Goal: Task Accomplishment & Management: Manage account settings

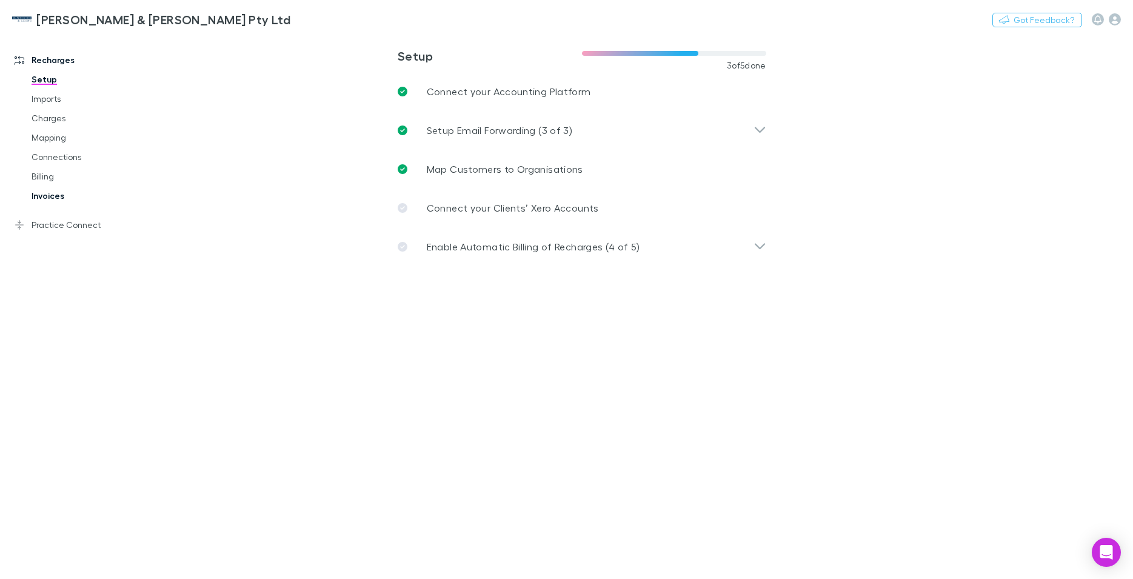
click at [36, 195] on link "Invoices" at bounding box center [92, 195] width 146 height 19
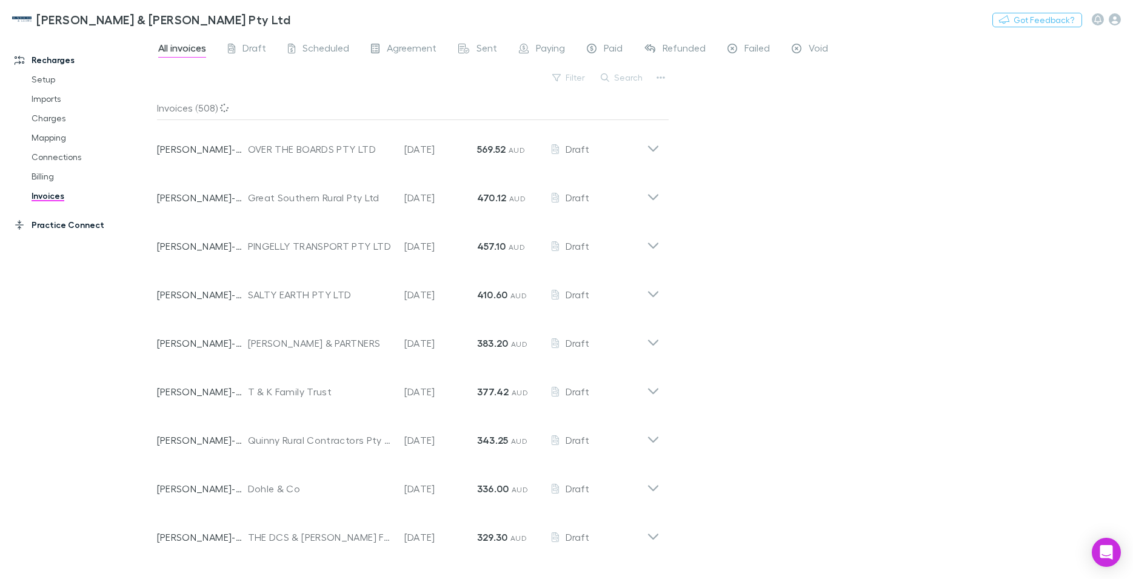
click at [50, 224] on link "Practice Connect" at bounding box center [83, 224] width 163 height 19
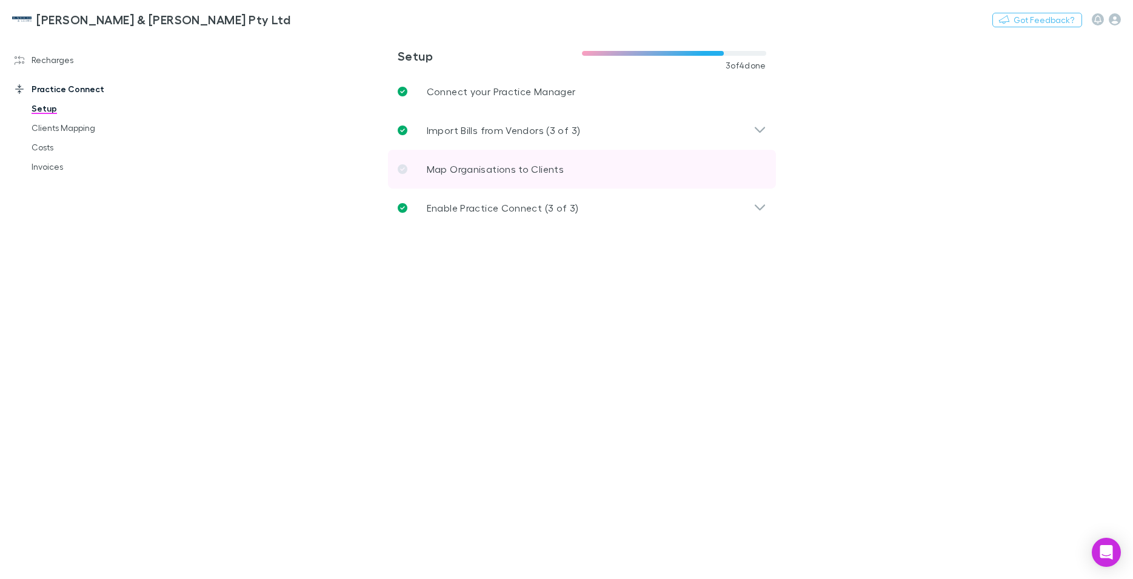
click at [467, 175] on p "Map Organisations to Clients" at bounding box center [495, 169] width 137 height 15
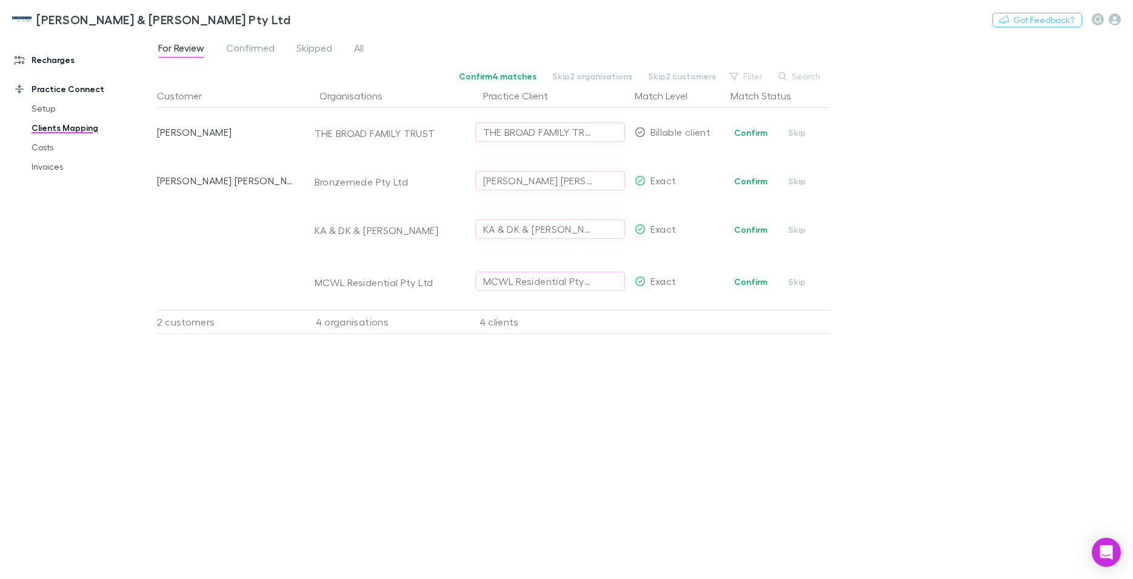
click at [49, 61] on link "Recharges" at bounding box center [83, 59] width 163 height 19
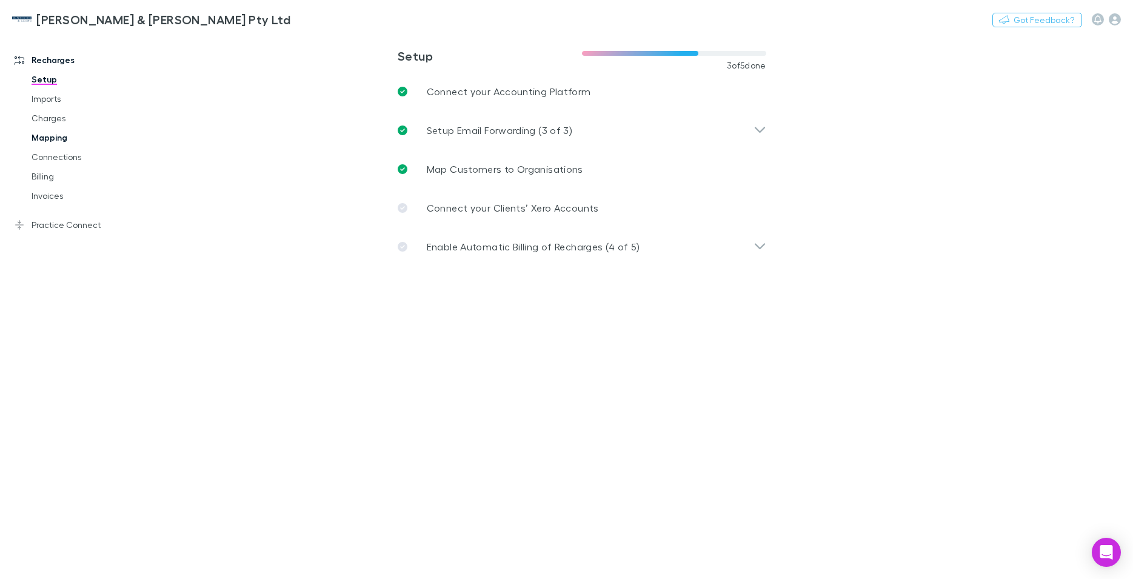
click at [47, 133] on link "Mapping" at bounding box center [92, 137] width 146 height 19
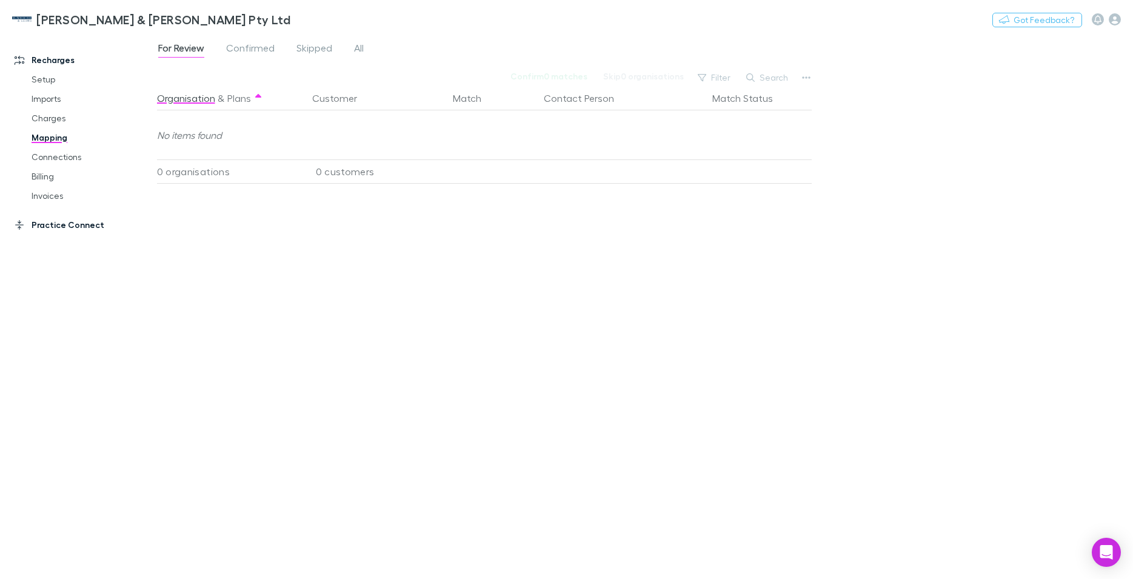
click at [58, 226] on link "Practice Connect" at bounding box center [83, 224] width 163 height 19
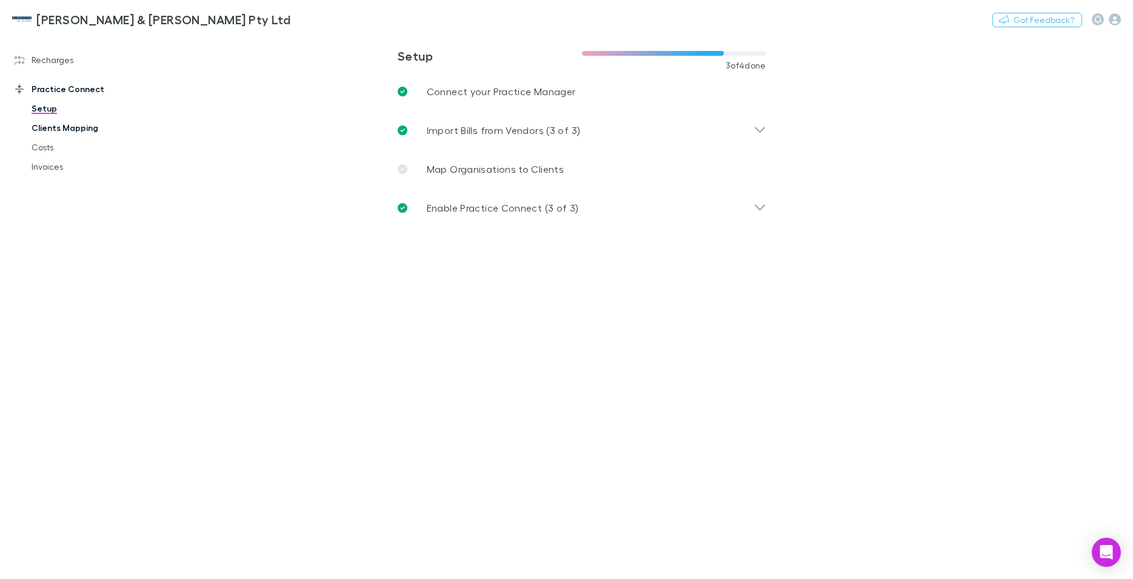
click at [56, 132] on link "Clients Mapping" at bounding box center [92, 127] width 146 height 19
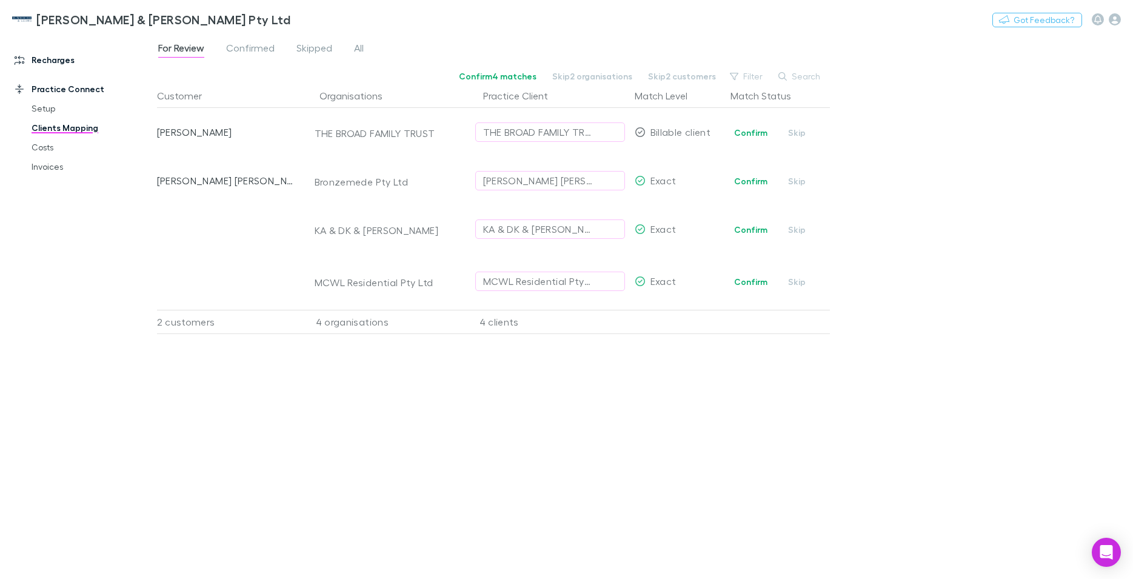
click at [51, 59] on link "Recharges" at bounding box center [83, 59] width 163 height 19
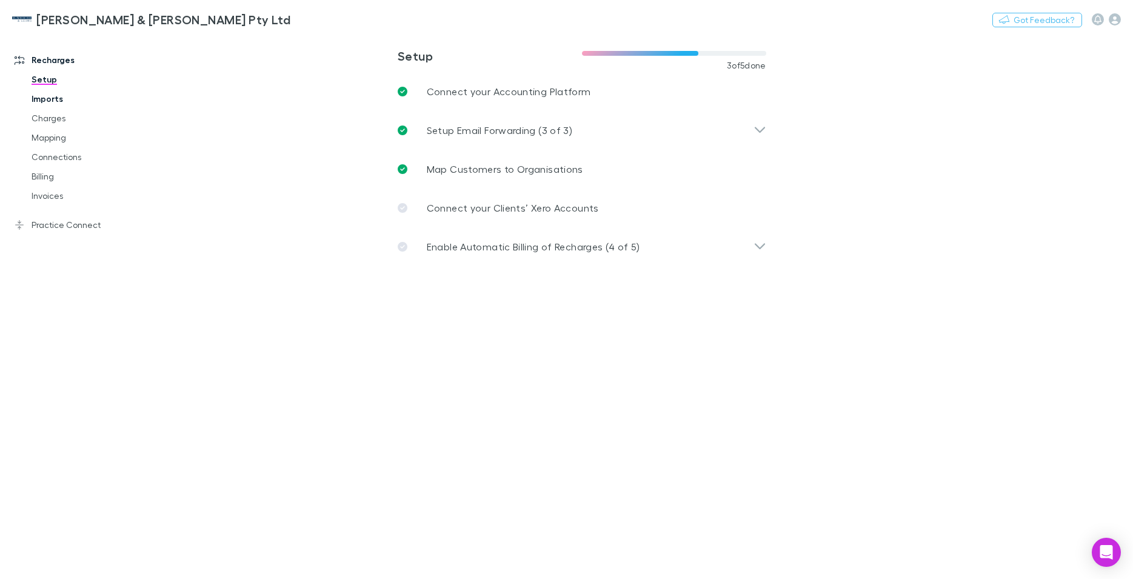
click at [55, 99] on link "Imports" at bounding box center [92, 98] width 146 height 19
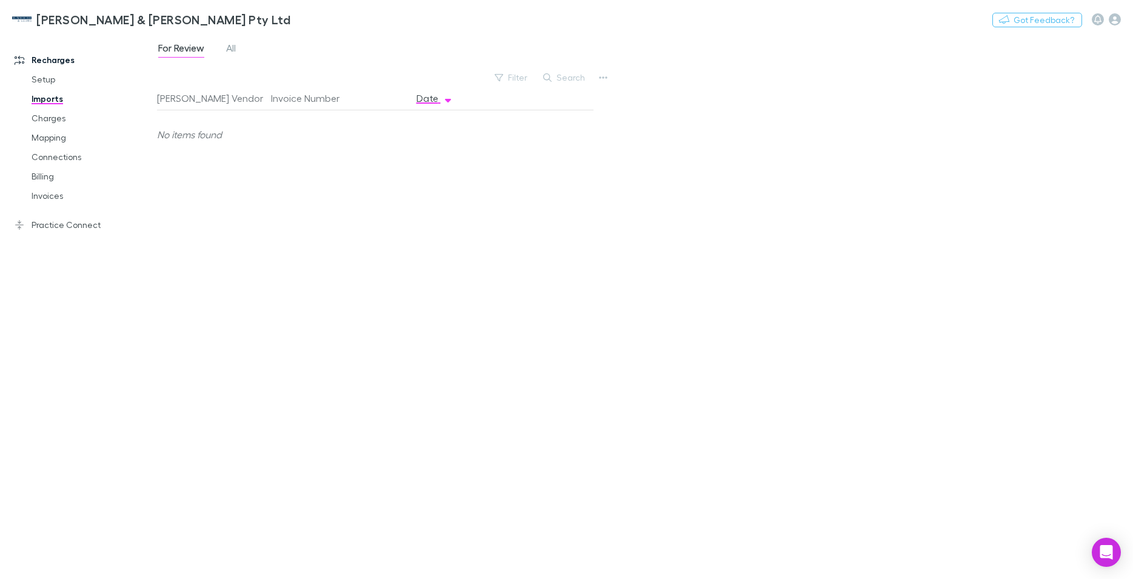
click at [241, 49] on div "For Review All" at bounding box center [202, 49] width 90 height 19
click at [232, 47] on span "All" at bounding box center [231, 50] width 10 height 16
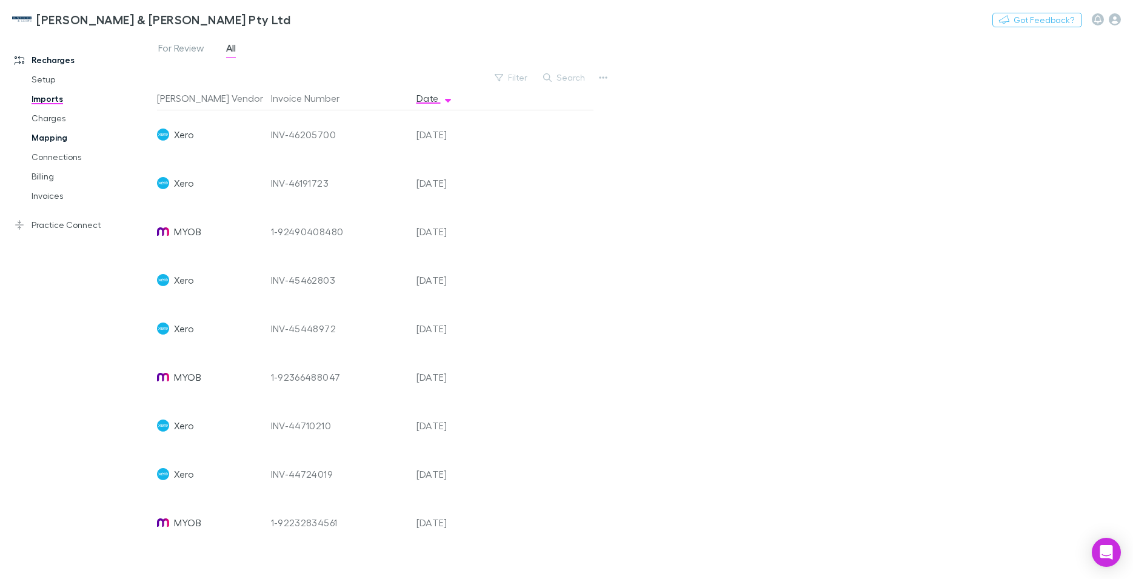
click at [46, 136] on link "Mapping" at bounding box center [92, 137] width 146 height 19
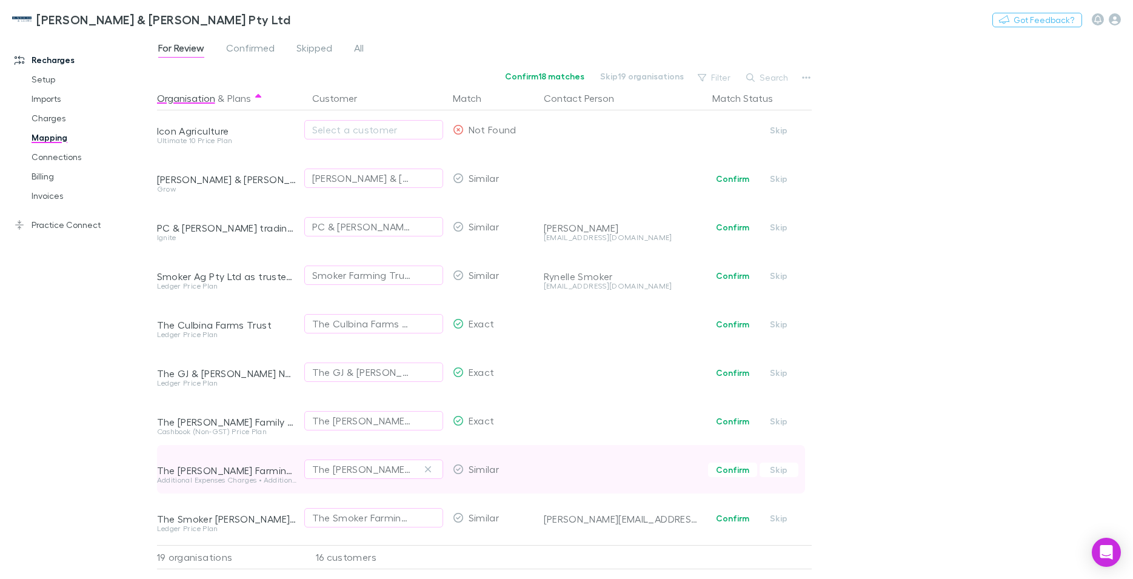
scroll to position [309, 0]
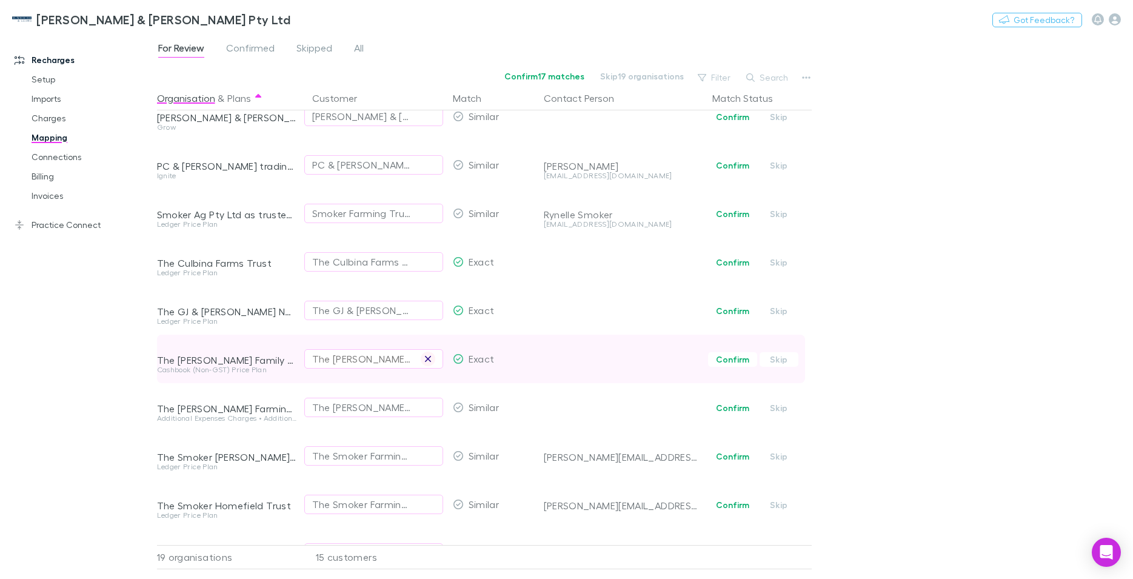
click at [424, 360] on icon "button" at bounding box center [427, 359] width 7 height 10
click at [334, 352] on div "Select a customer" at bounding box center [373, 359] width 123 height 15
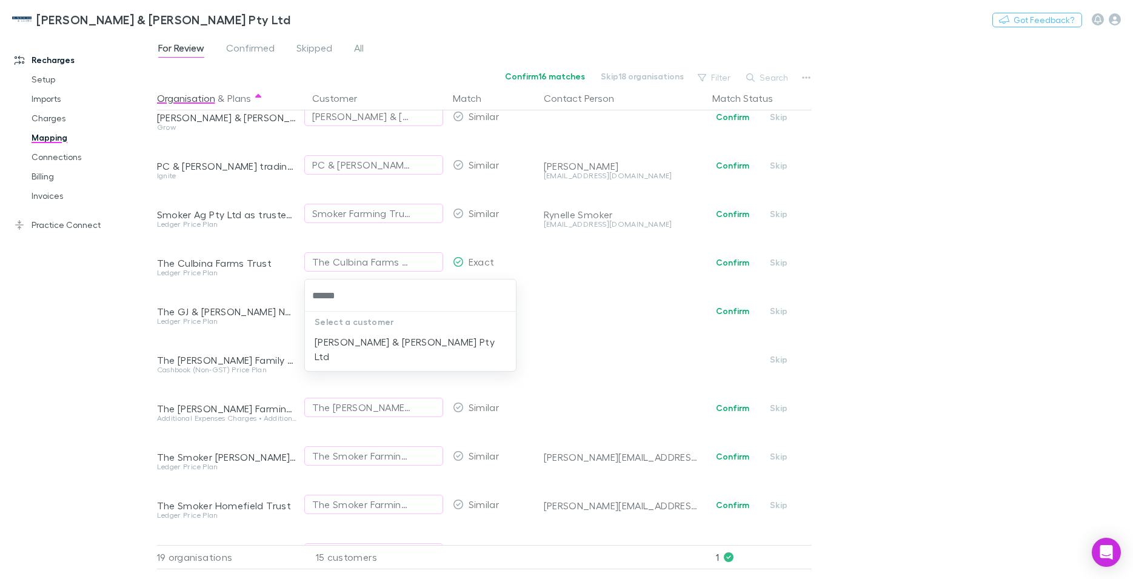
type input "*******"
click at [398, 341] on li "[PERSON_NAME] & [PERSON_NAME] Pty Ltd" at bounding box center [410, 349] width 211 height 34
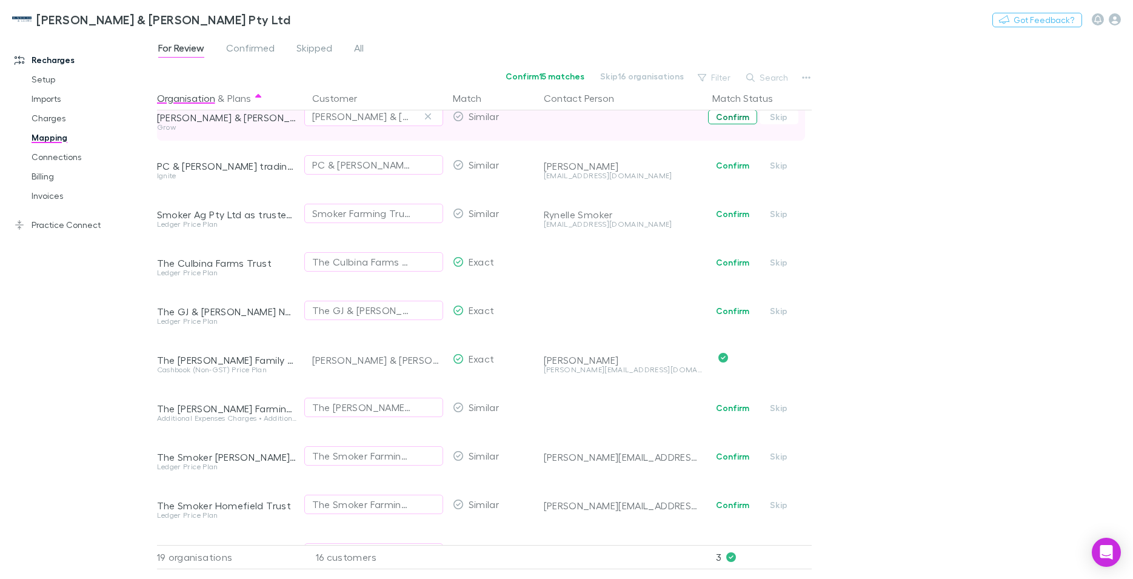
click at [733, 118] on button "Confirm" at bounding box center [732, 117] width 49 height 15
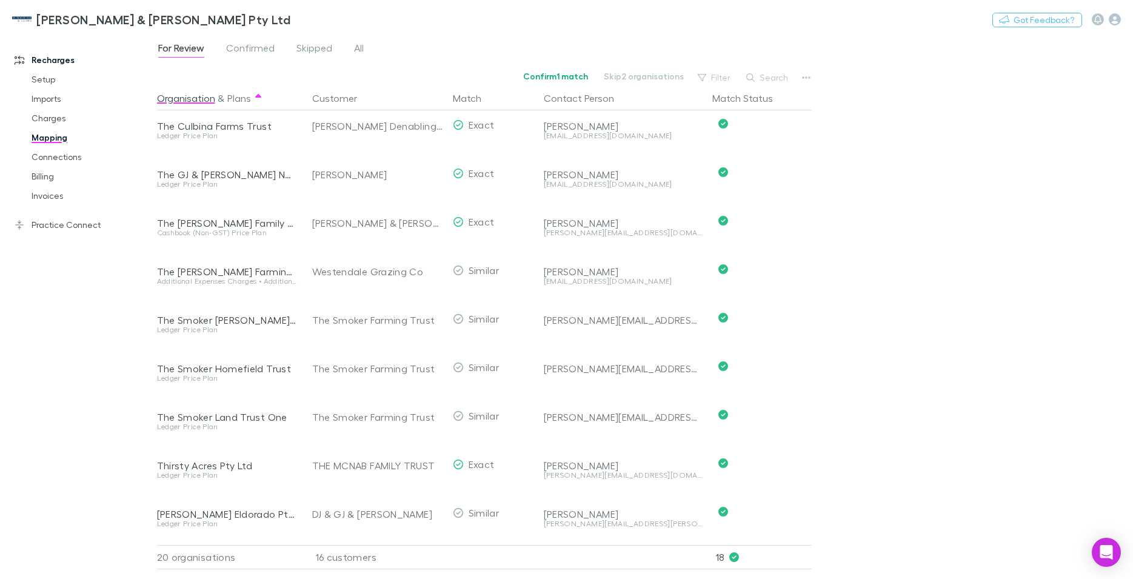
scroll to position [543, 0]
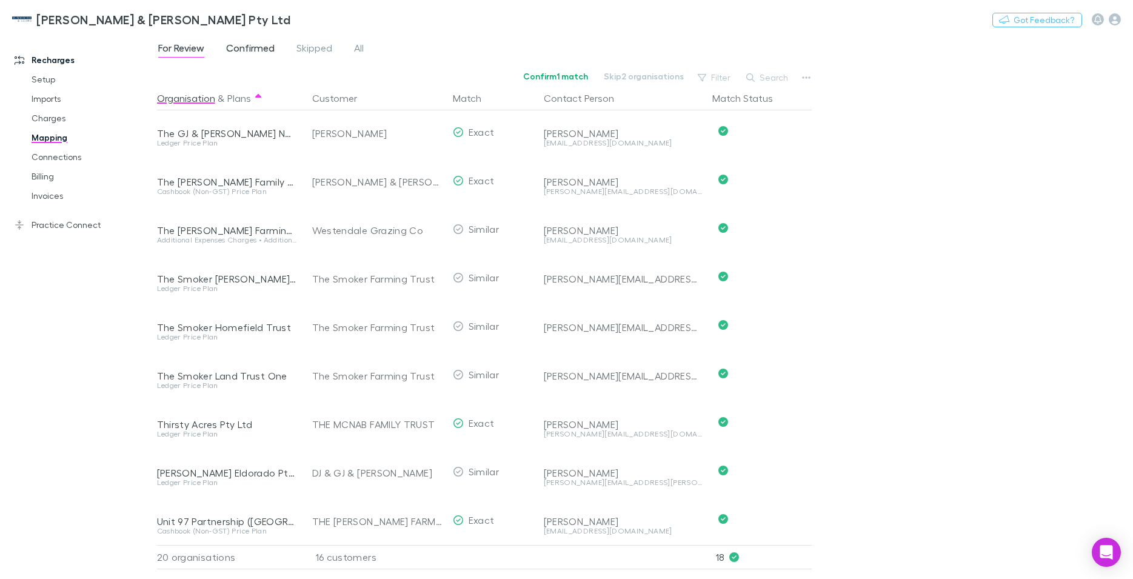
click at [246, 50] on span "Confirmed" at bounding box center [250, 50] width 49 height 16
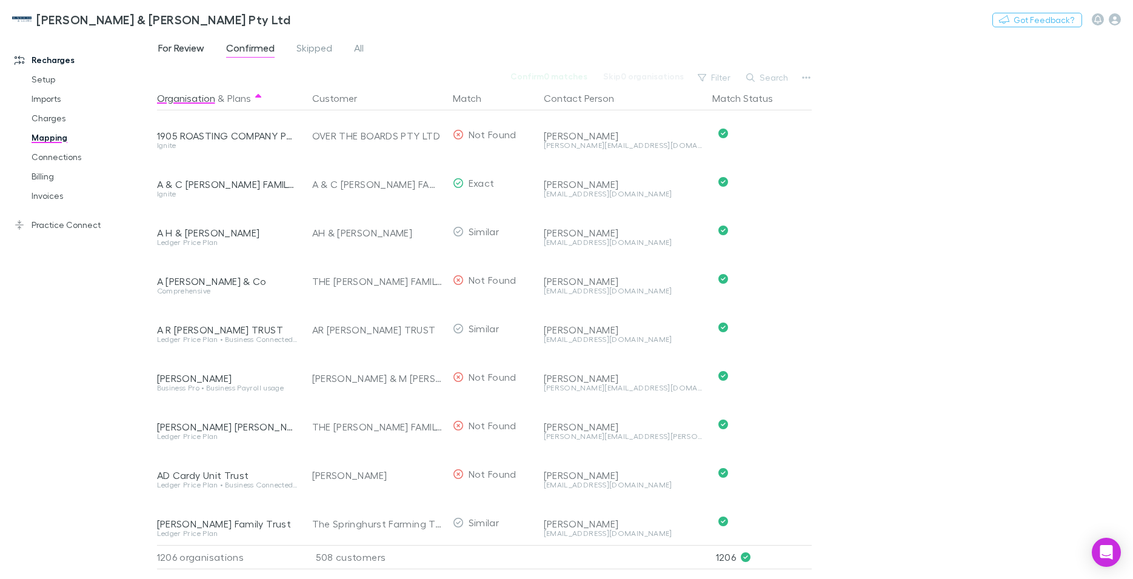
click at [199, 49] on span "For Review" at bounding box center [181, 50] width 46 height 16
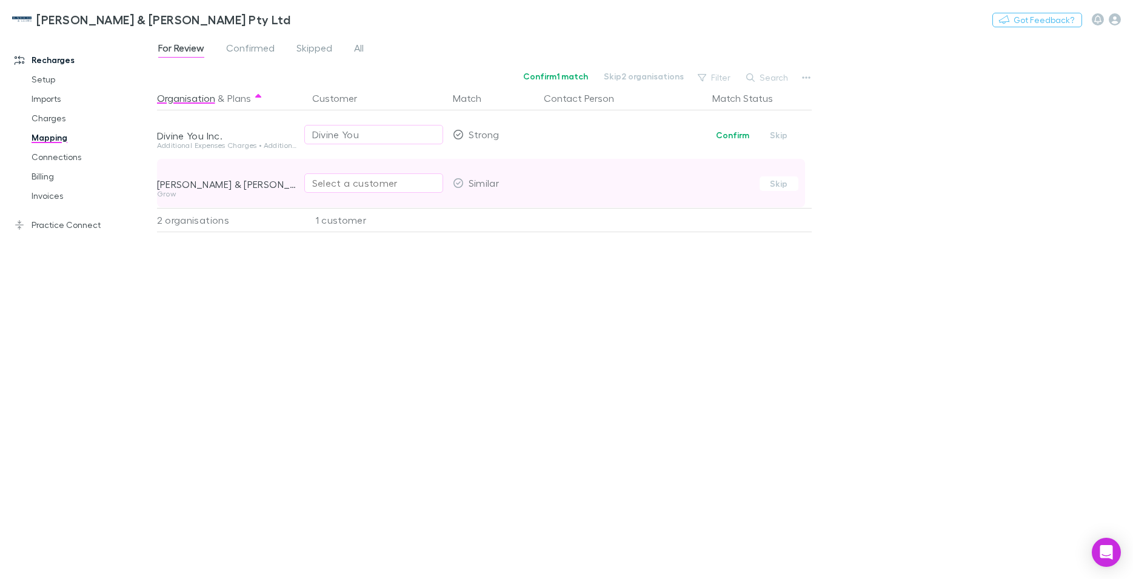
click at [335, 186] on div "Select a customer" at bounding box center [373, 183] width 123 height 15
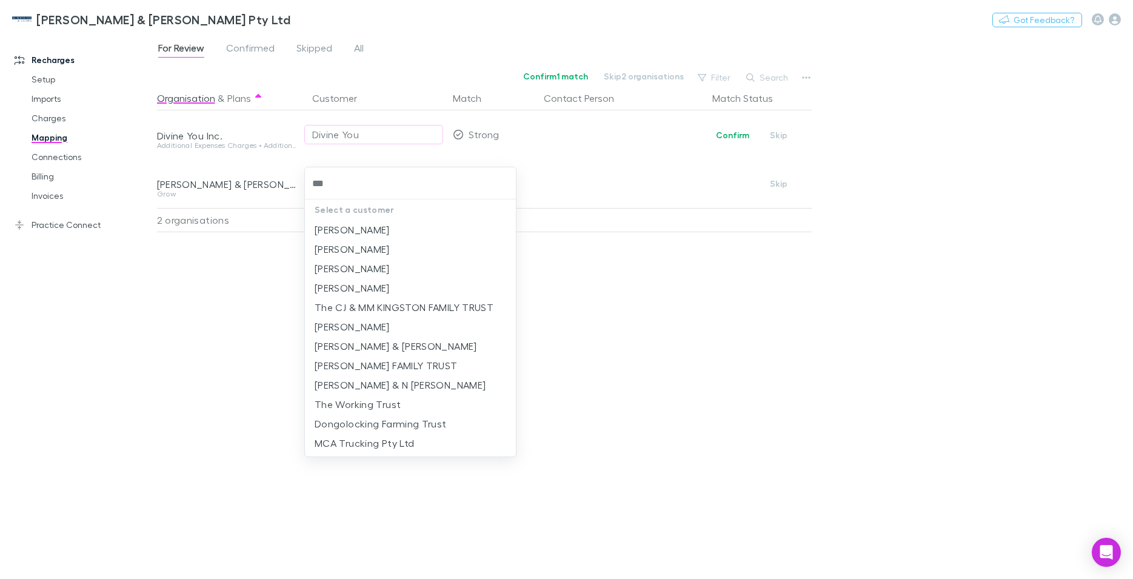
type input "****"
click at [366, 356] on li "[PERSON_NAME] & [PERSON_NAME]" at bounding box center [410, 346] width 211 height 19
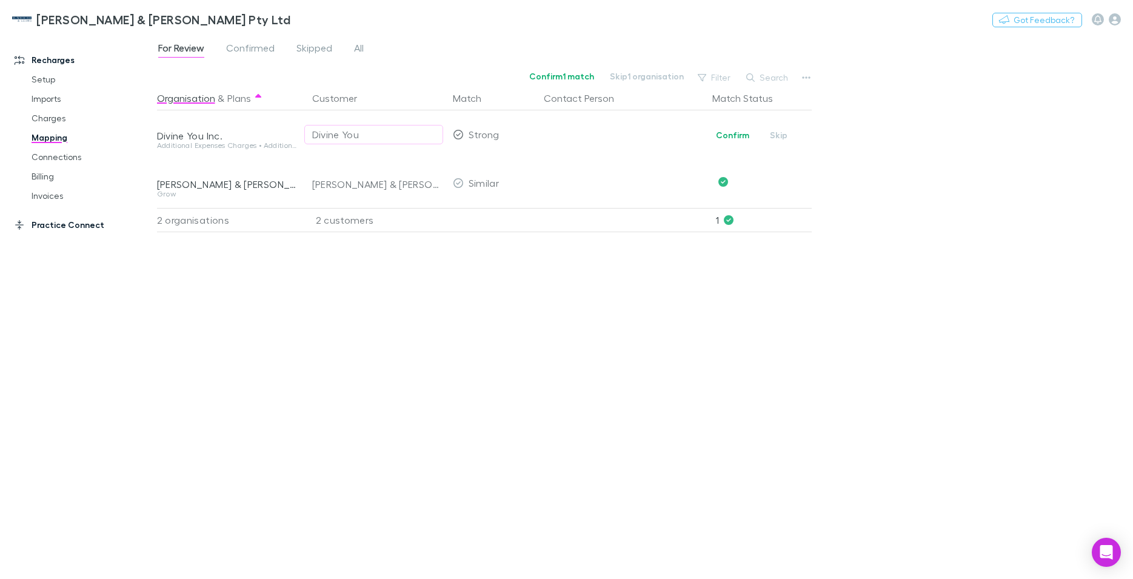
click at [54, 225] on link "Practice Connect" at bounding box center [83, 224] width 163 height 19
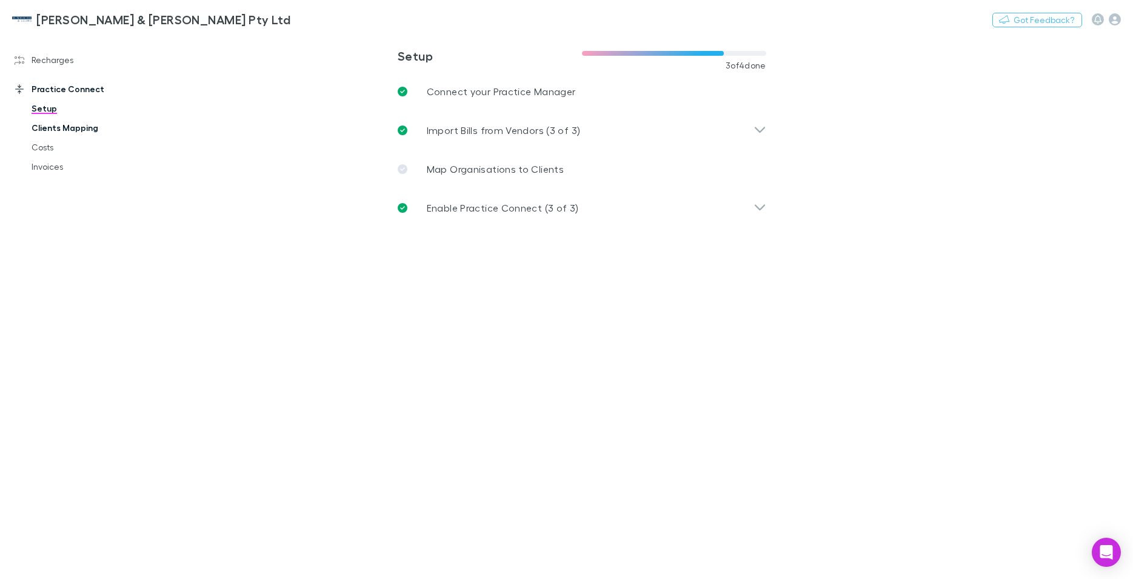
click at [54, 130] on link "Clients Mapping" at bounding box center [92, 127] width 146 height 19
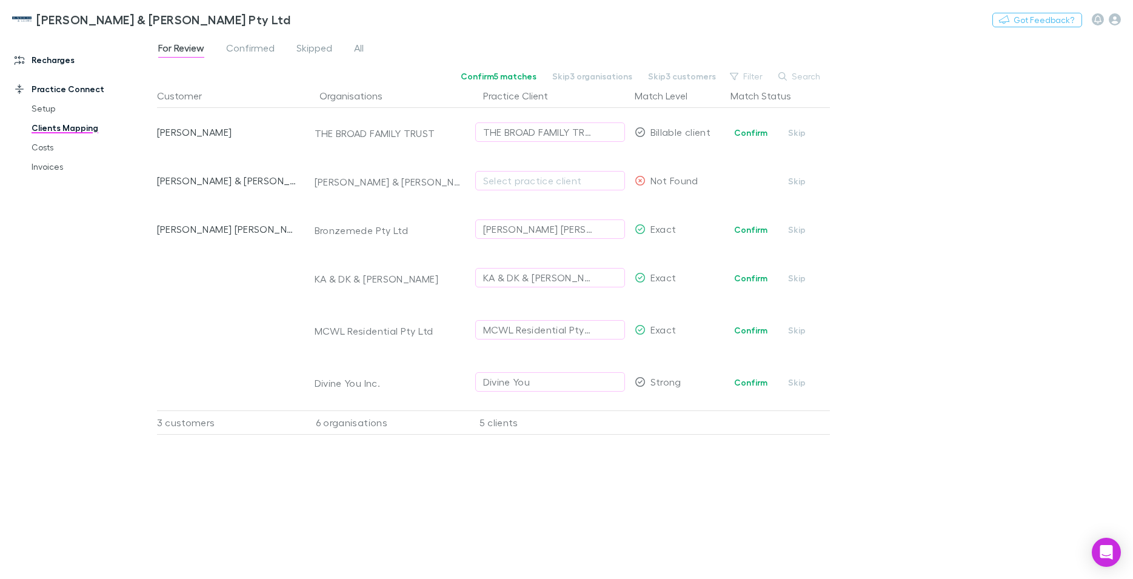
click at [53, 61] on link "Recharges" at bounding box center [83, 59] width 163 height 19
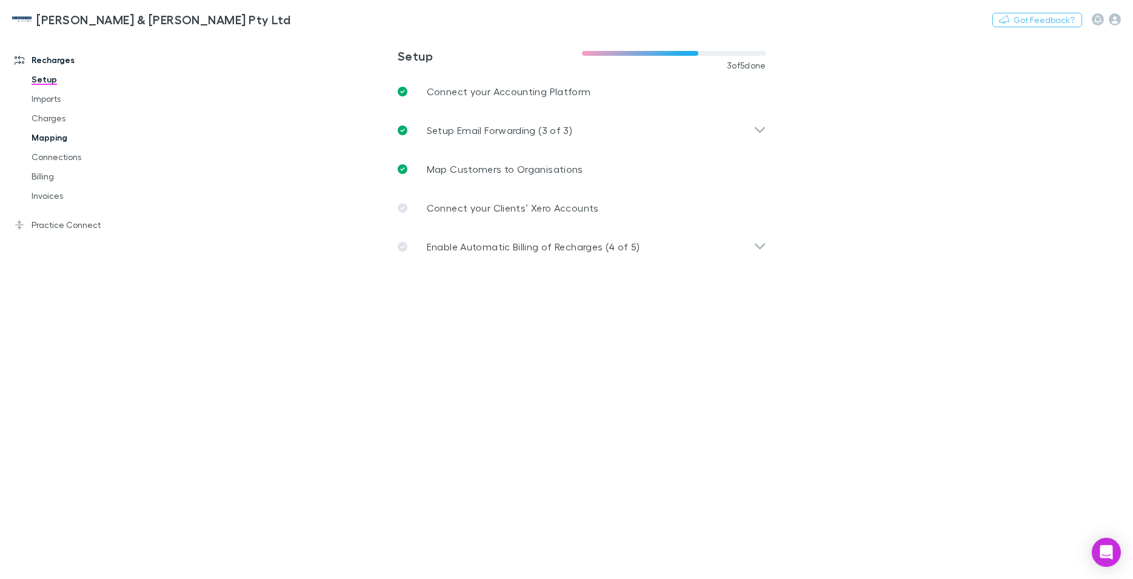
click at [47, 135] on link "Mapping" at bounding box center [92, 137] width 146 height 19
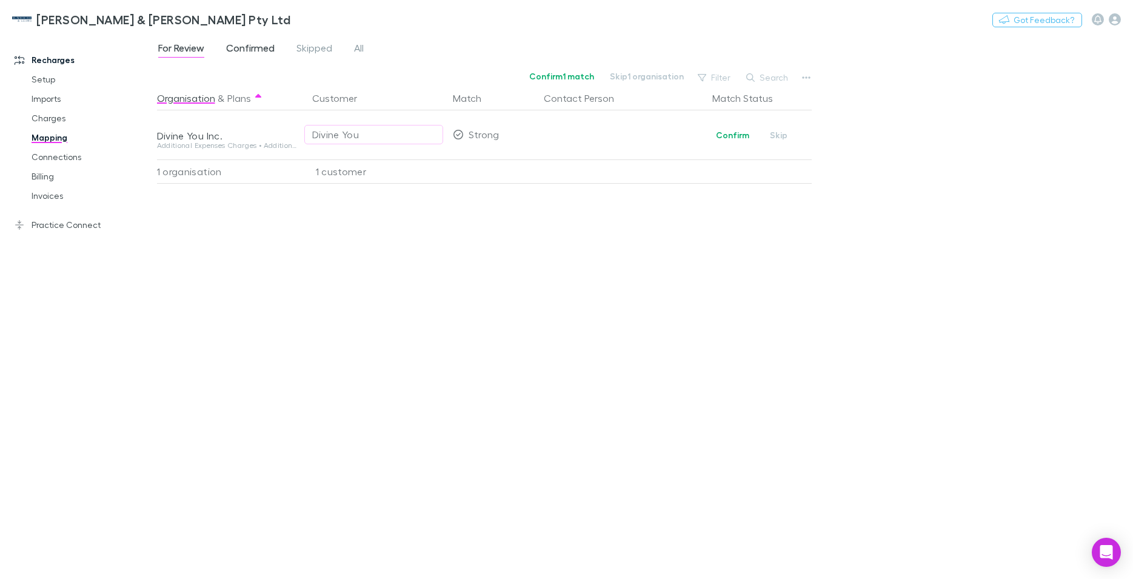
click at [253, 52] on span "Confirmed" at bounding box center [250, 50] width 49 height 16
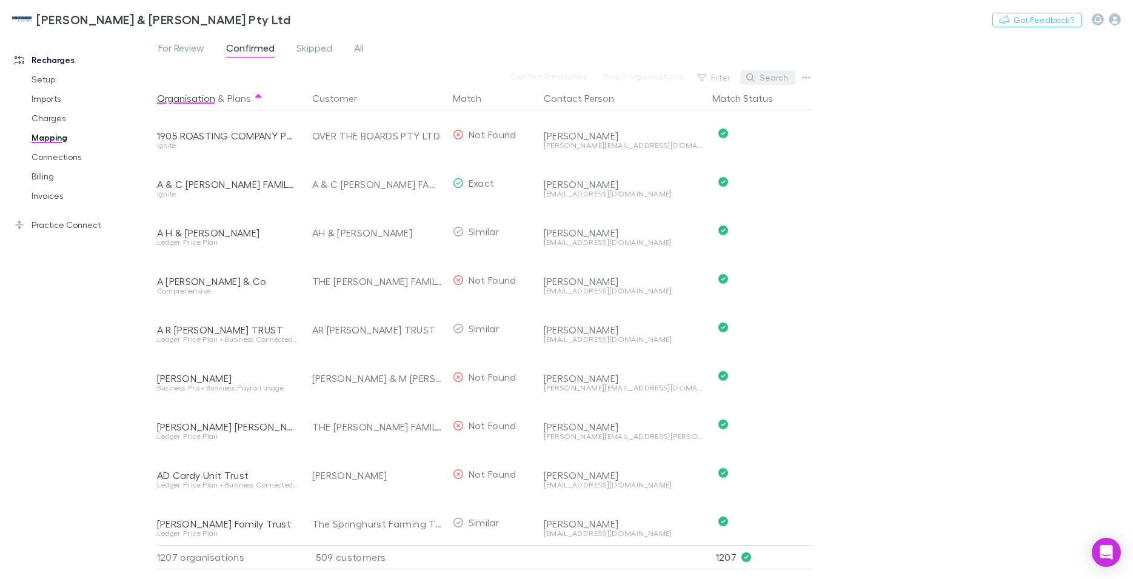
click at [773, 76] on button "Search" at bounding box center [767, 77] width 55 height 15
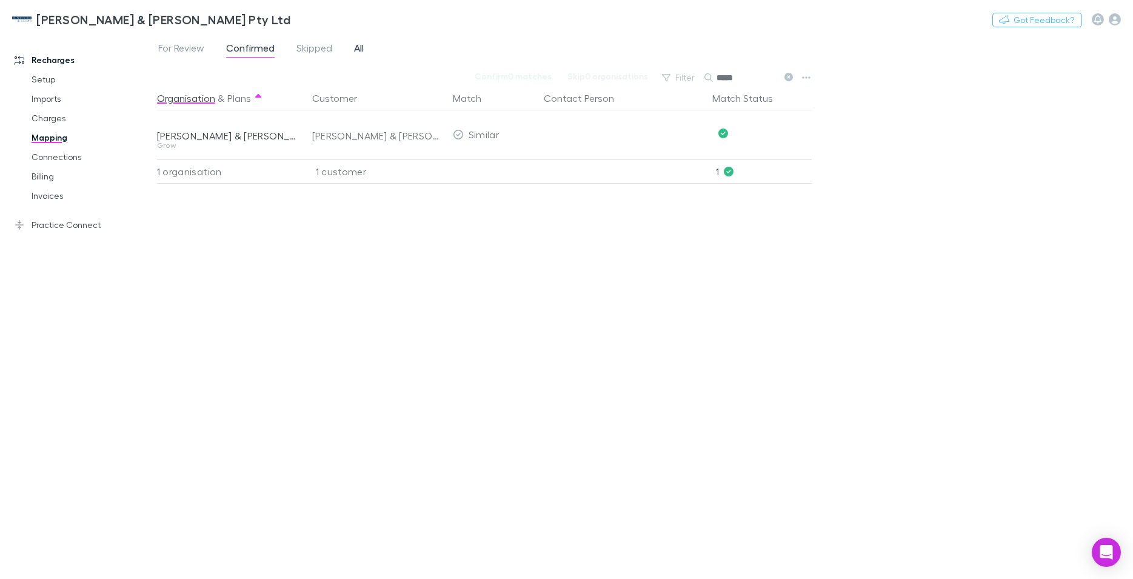
type input "*****"
click at [353, 49] on link "All" at bounding box center [359, 49] width 12 height 19
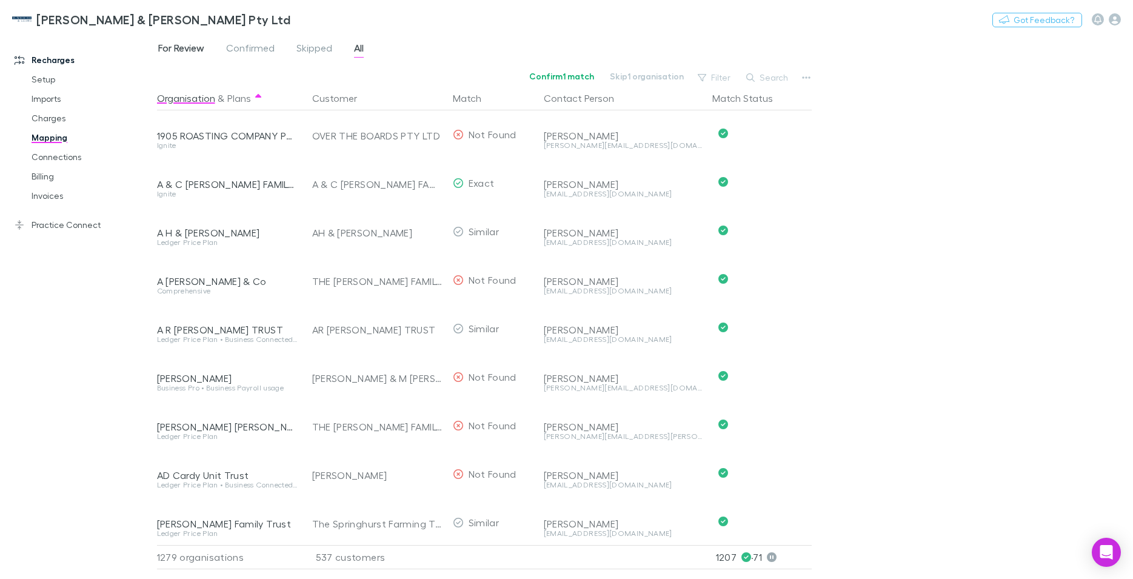
click at [181, 47] on span "For Review" at bounding box center [181, 50] width 46 height 16
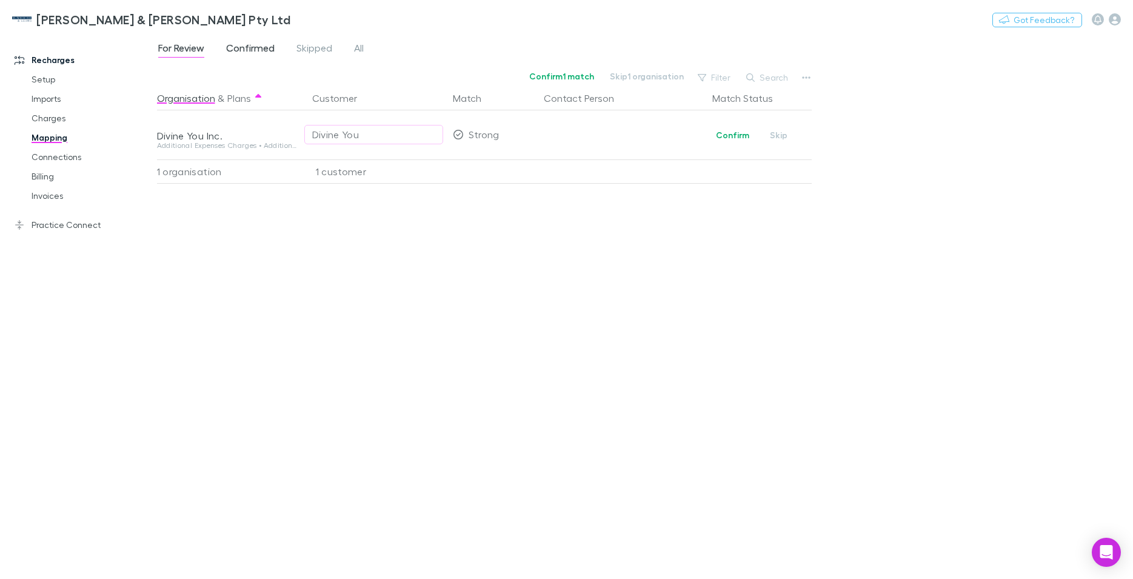
click at [256, 51] on span "Confirmed" at bounding box center [250, 50] width 49 height 16
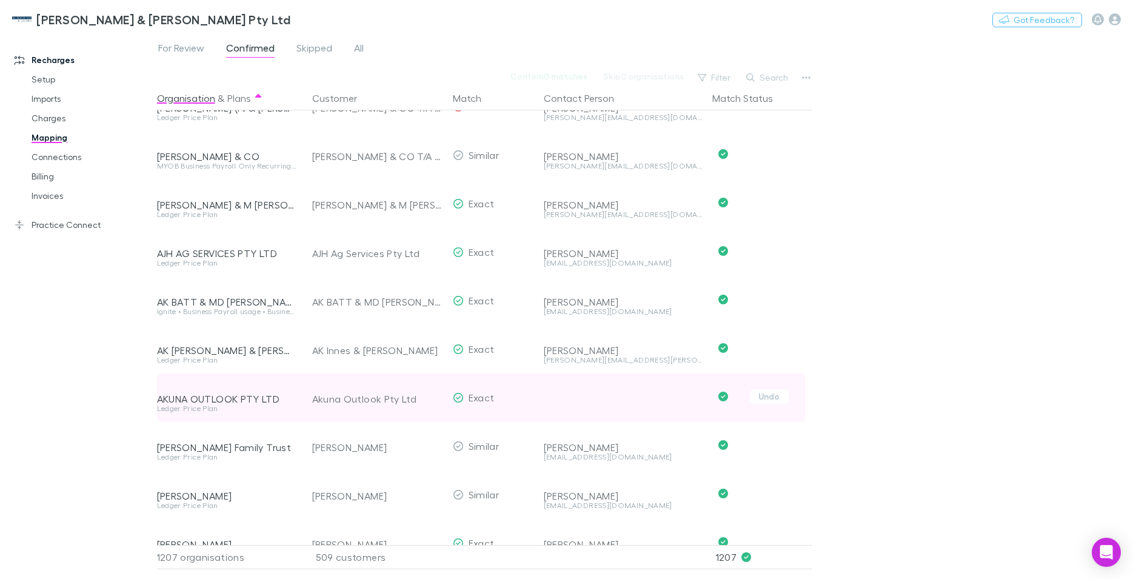
scroll to position [866, 0]
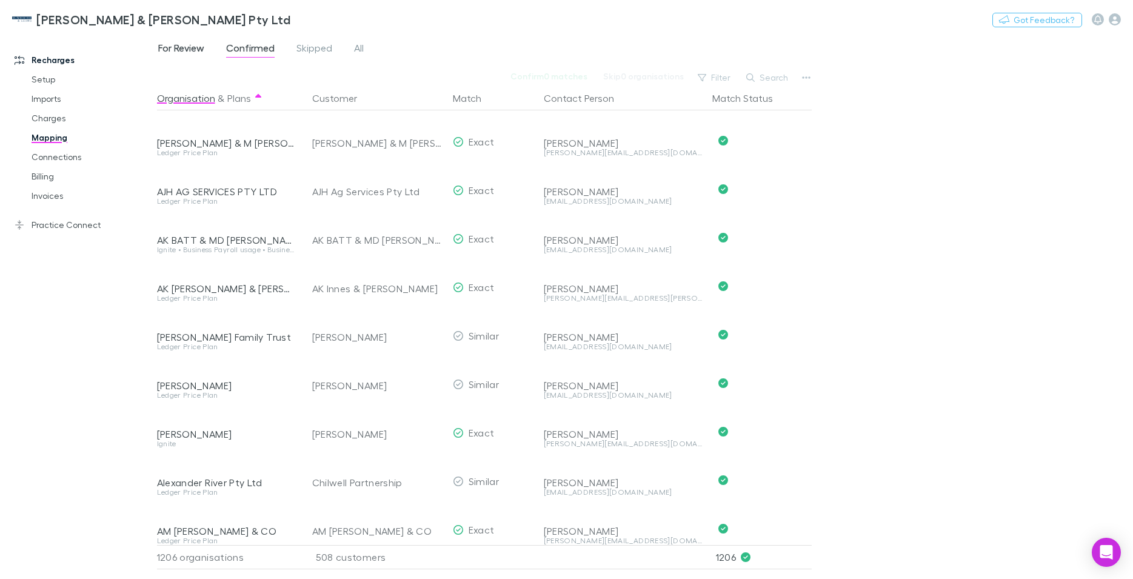
click at [173, 52] on span "For Review" at bounding box center [181, 50] width 46 height 16
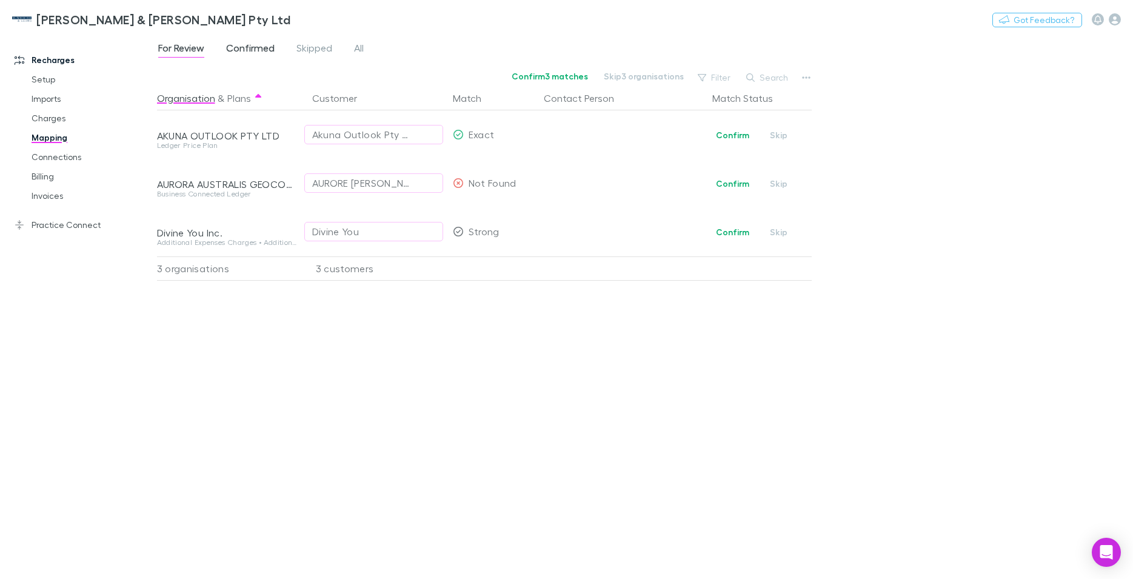
click at [247, 44] on span "Confirmed" at bounding box center [250, 50] width 49 height 16
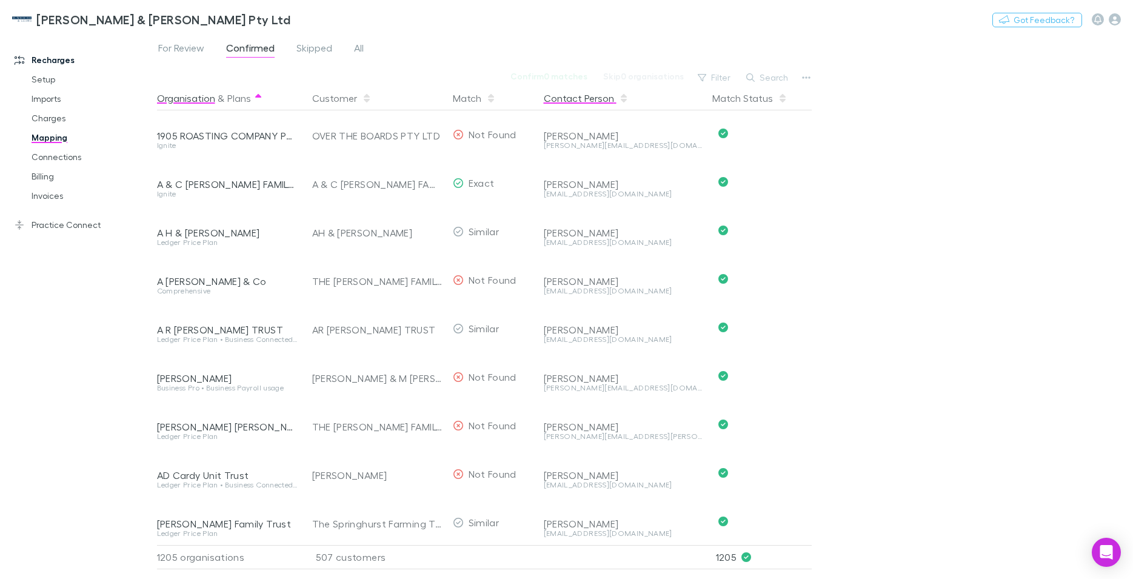
click at [579, 97] on button "Contact Person" at bounding box center [586, 98] width 85 height 24
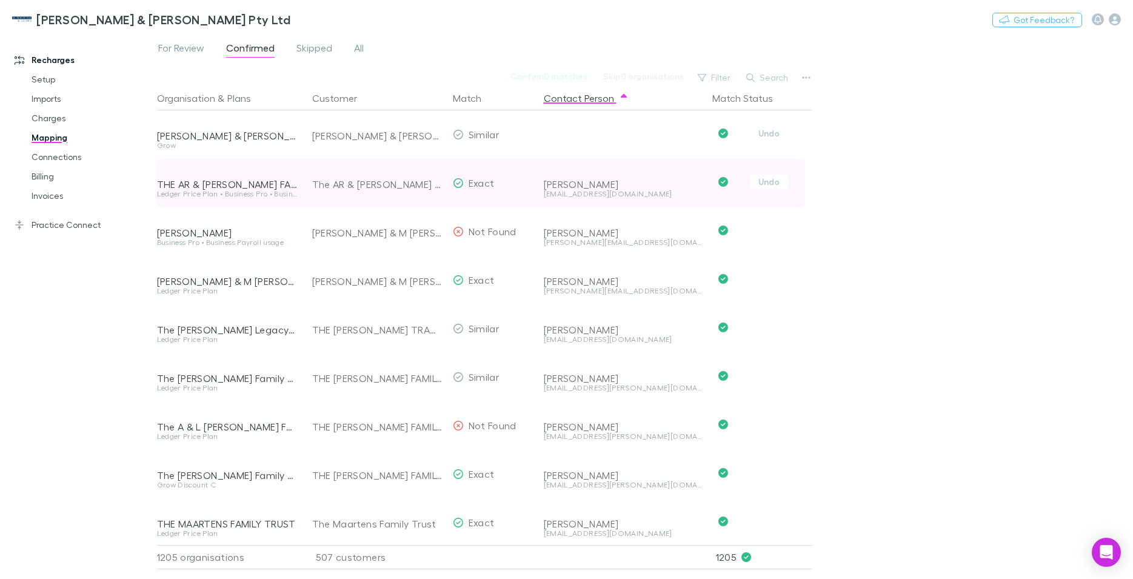
click at [767, 133] on button "Undo" at bounding box center [769, 133] width 39 height 15
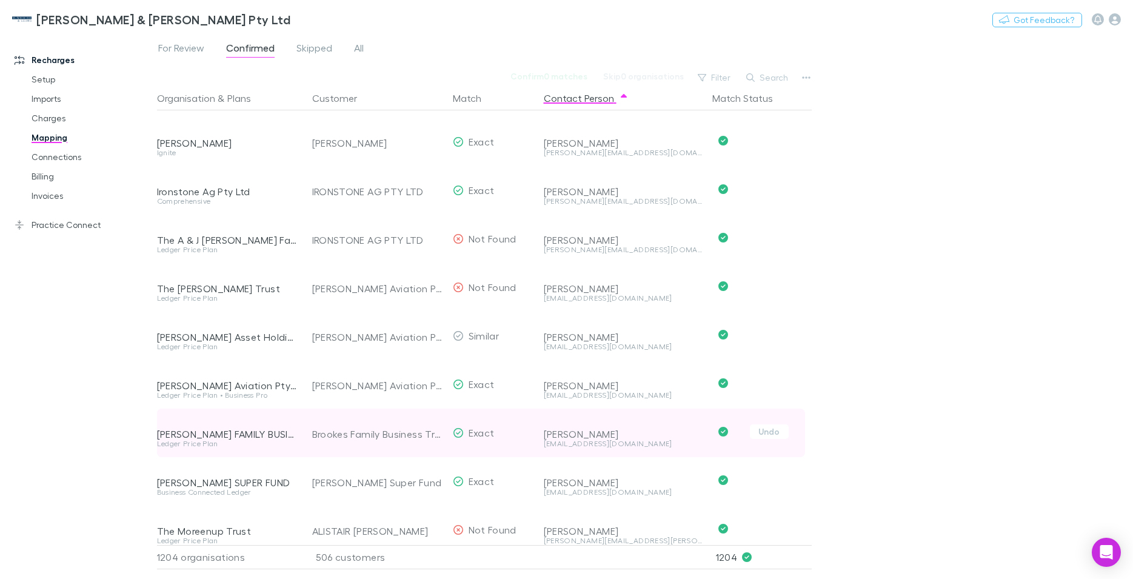
scroll to position [990, 0]
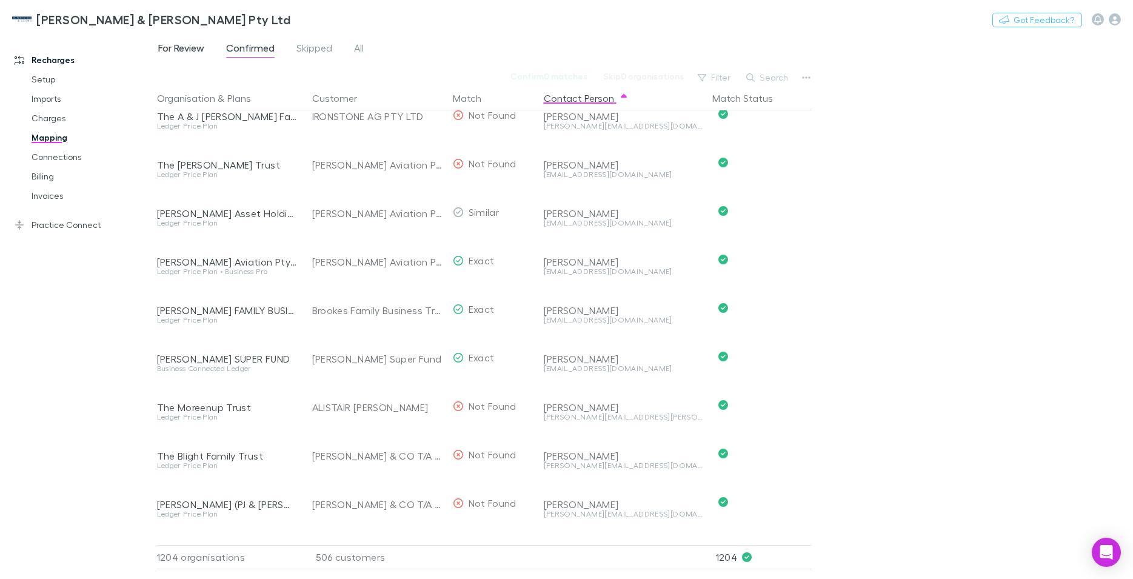
click at [183, 44] on span "For Review" at bounding box center [181, 50] width 46 height 16
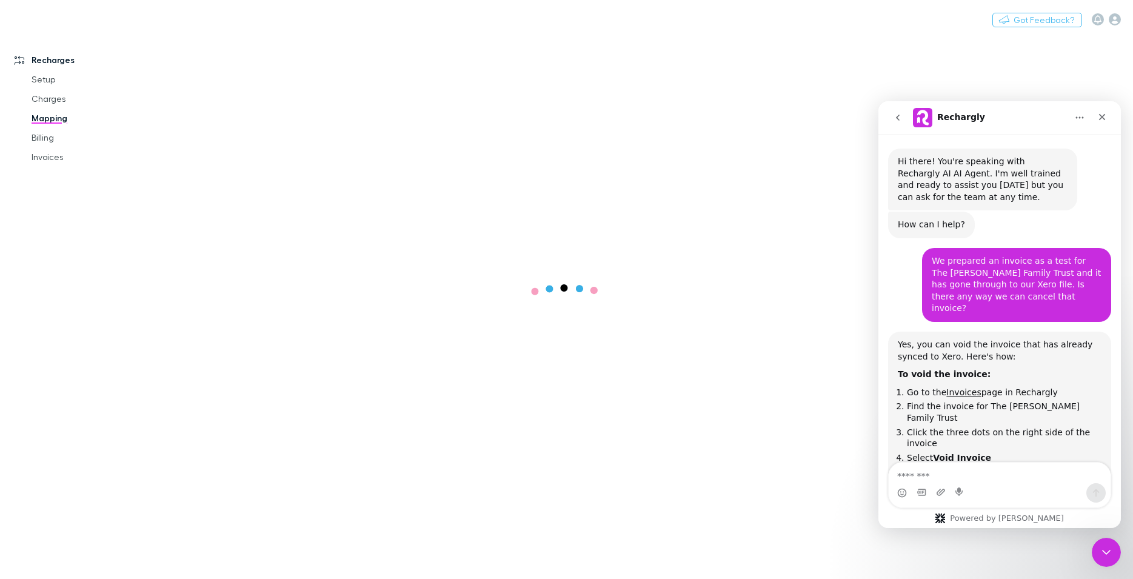
scroll to position [2076, 0]
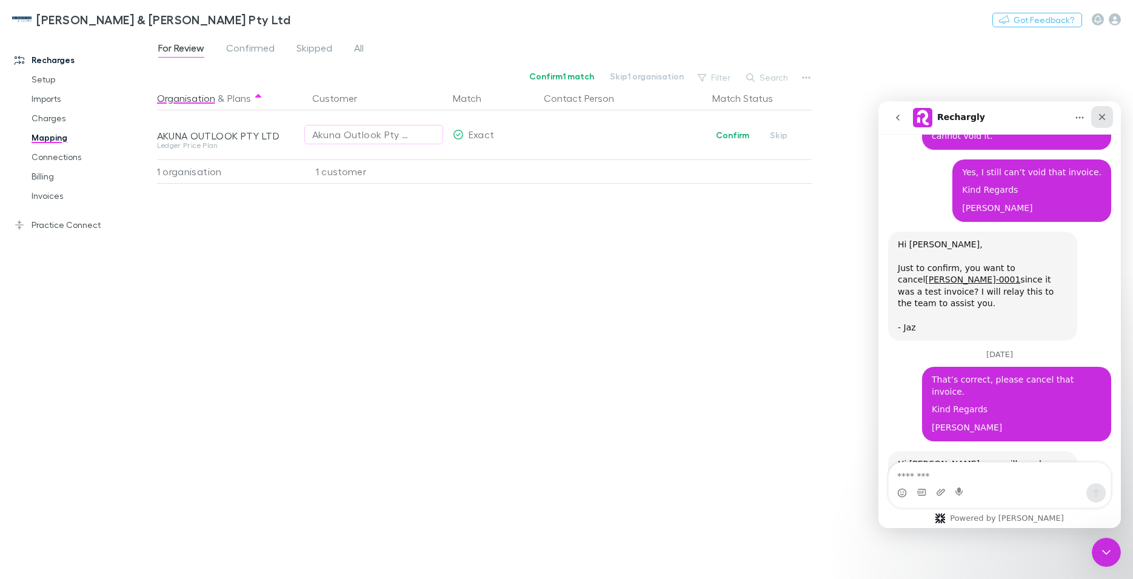
click at [1103, 115] on icon "Close" at bounding box center [1103, 117] width 10 height 10
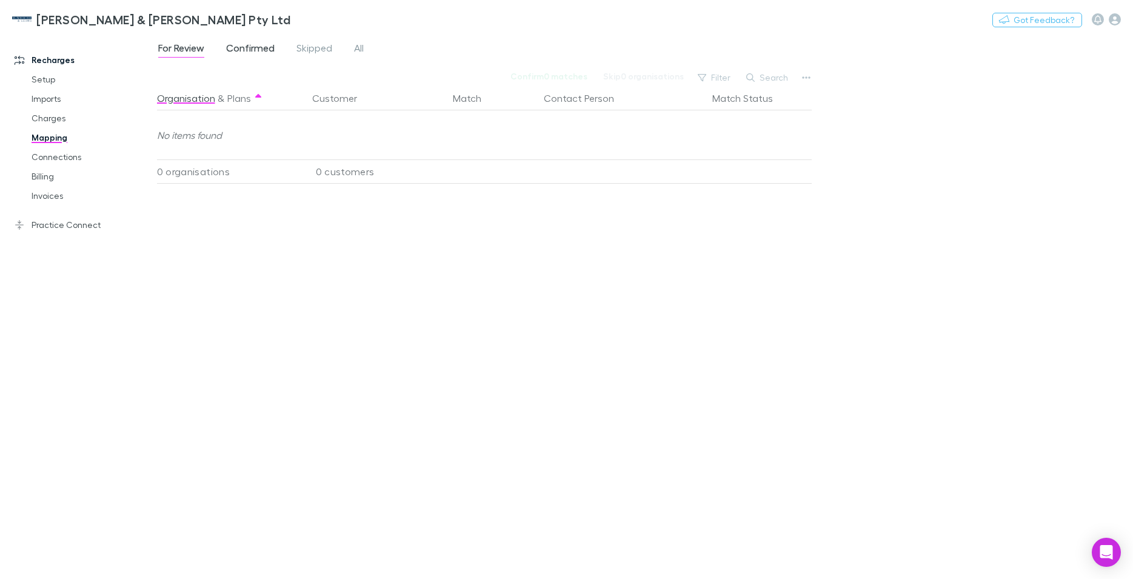
click at [256, 51] on span "Confirmed" at bounding box center [250, 50] width 49 height 16
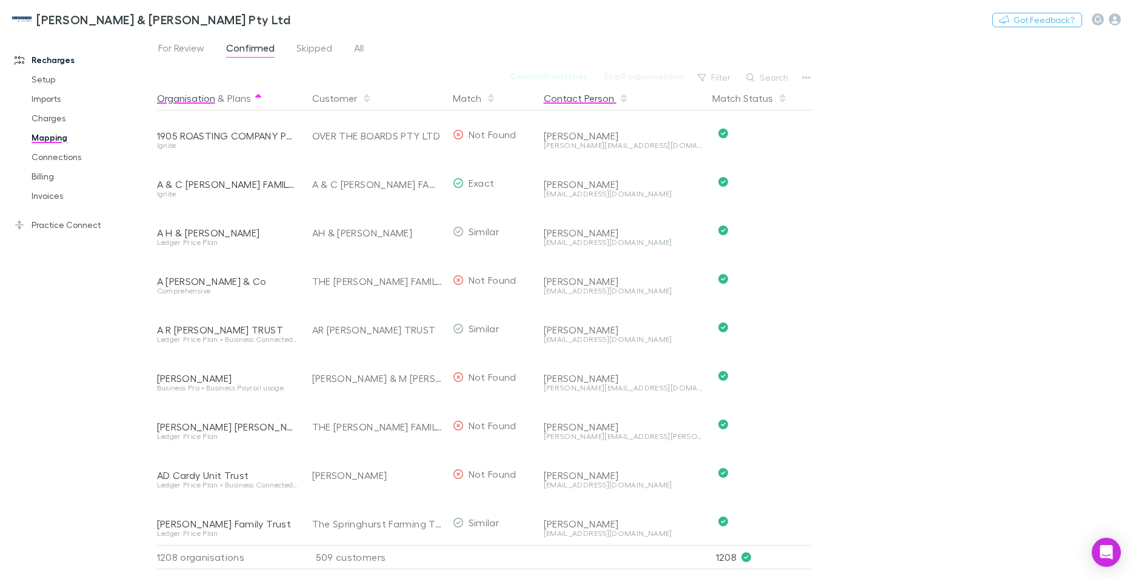
click at [568, 95] on button "Contact Person" at bounding box center [586, 98] width 85 height 24
click at [568, 98] on button "Contact Person" at bounding box center [586, 98] width 85 height 24
click at [569, 98] on button "Contact Person" at bounding box center [586, 98] width 85 height 24
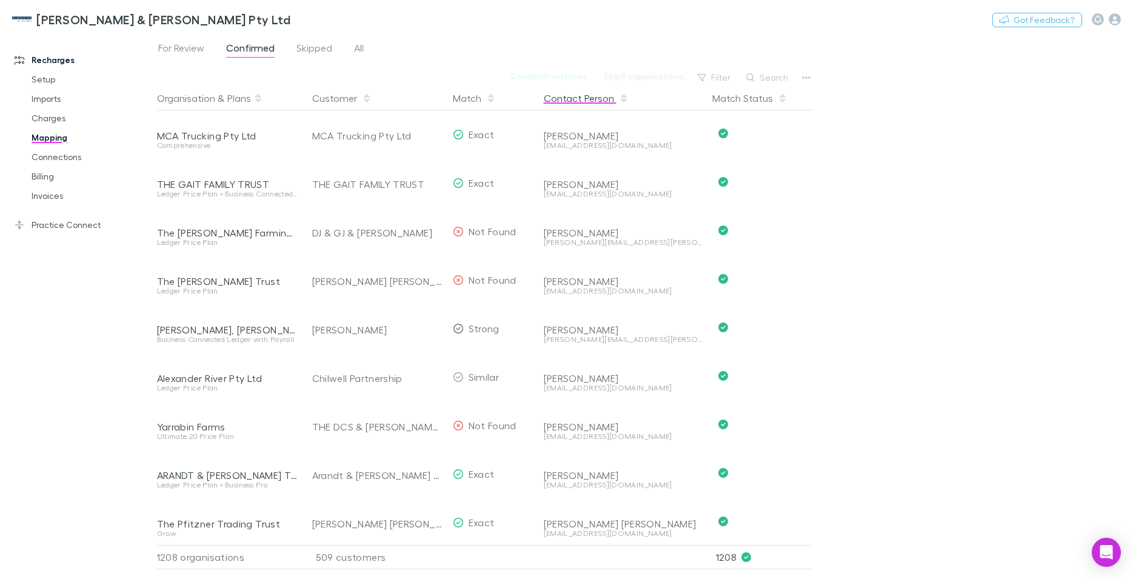
click at [569, 98] on button "Contact Person" at bounding box center [586, 98] width 85 height 24
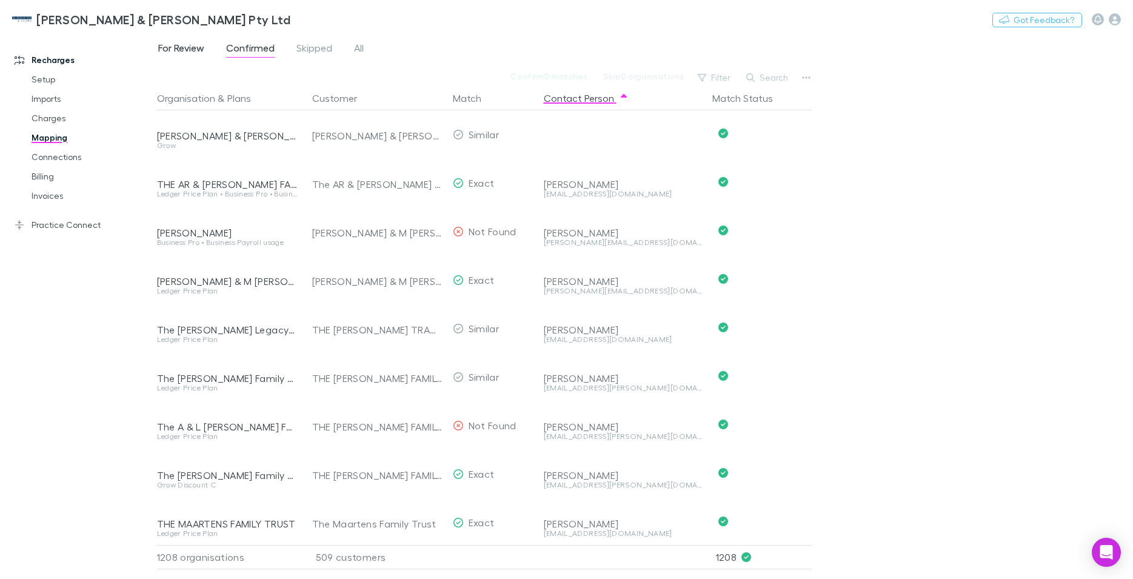
click at [183, 49] on span "For Review" at bounding box center [181, 50] width 46 height 16
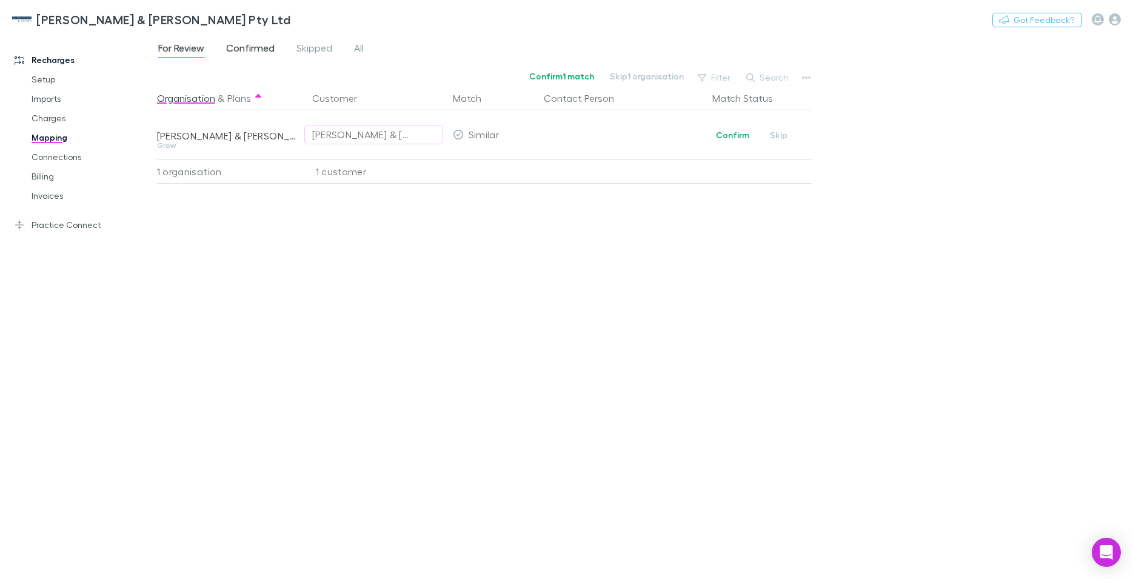
click at [246, 44] on span "Confirmed" at bounding box center [250, 50] width 49 height 16
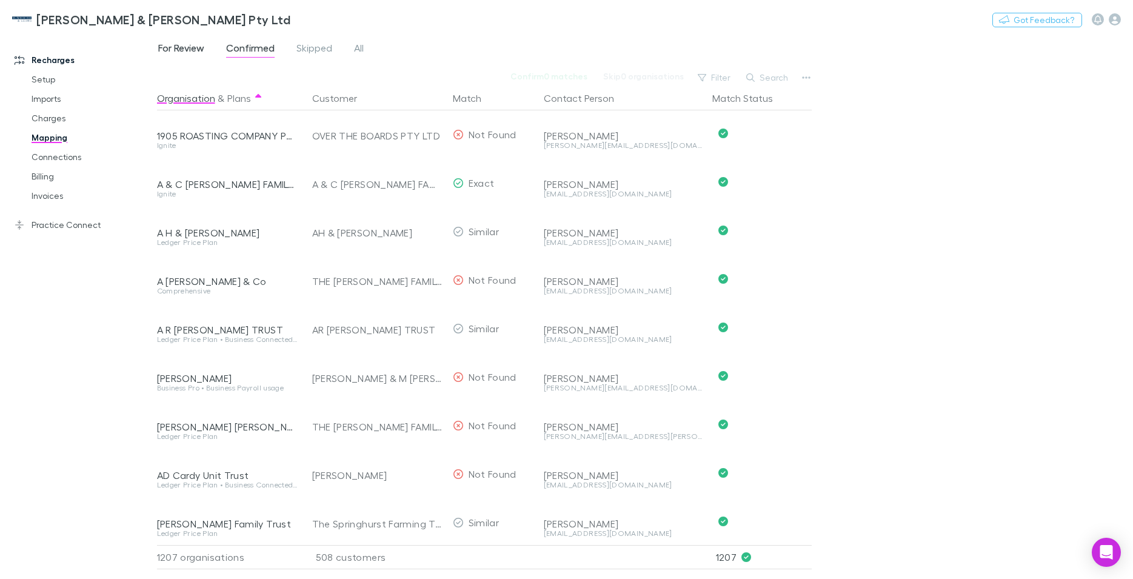
click at [184, 50] on span "For Review" at bounding box center [181, 50] width 46 height 16
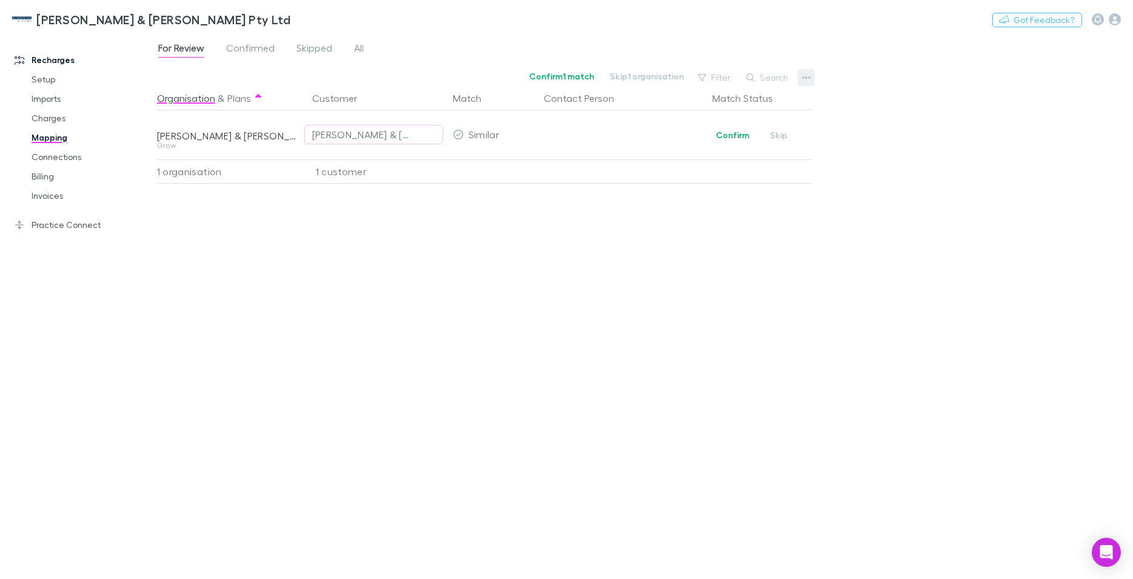
click at [808, 79] on icon "button" at bounding box center [806, 78] width 8 height 10
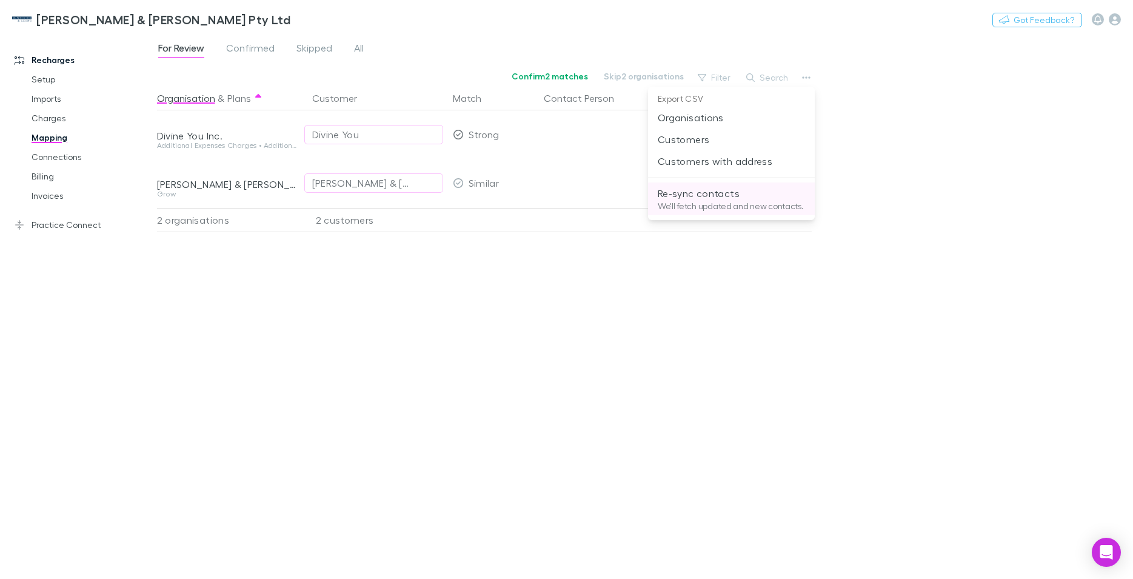
click at [737, 199] on p "Re-sync contacts" at bounding box center [731, 193] width 147 height 15
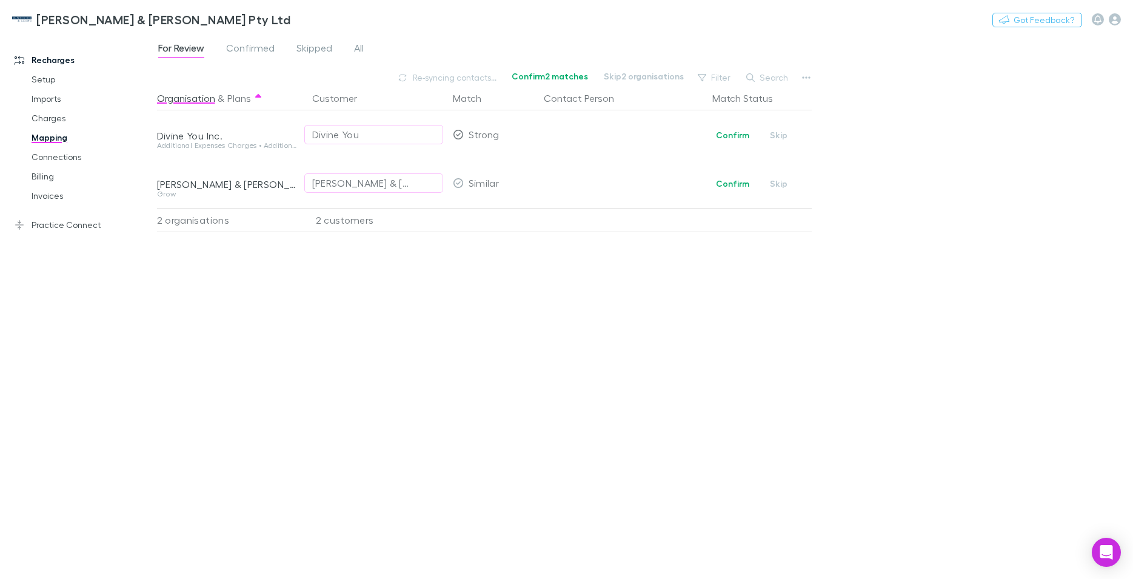
click at [900, 144] on div "For Review Confirmed Skipped All Re-syncing contacts... Confirm 2 matches Skip …" at bounding box center [645, 306] width 977 height 545
click at [247, 52] on span "Confirmed" at bounding box center [250, 50] width 49 height 16
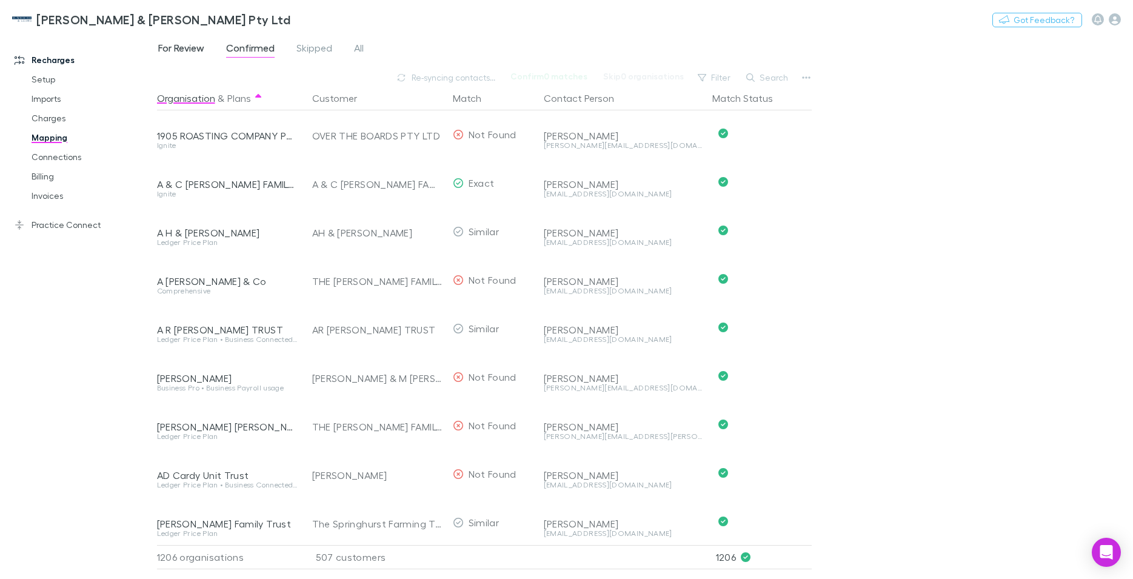
click at [184, 49] on span "For Review" at bounding box center [181, 50] width 46 height 16
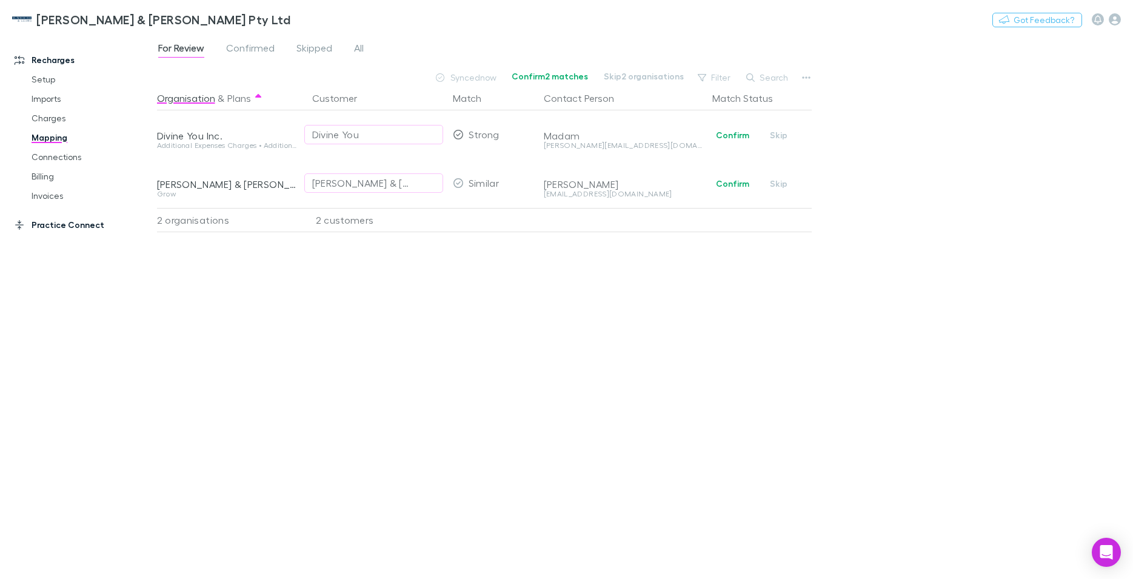
click at [42, 224] on link "Practice Connect" at bounding box center [83, 224] width 163 height 19
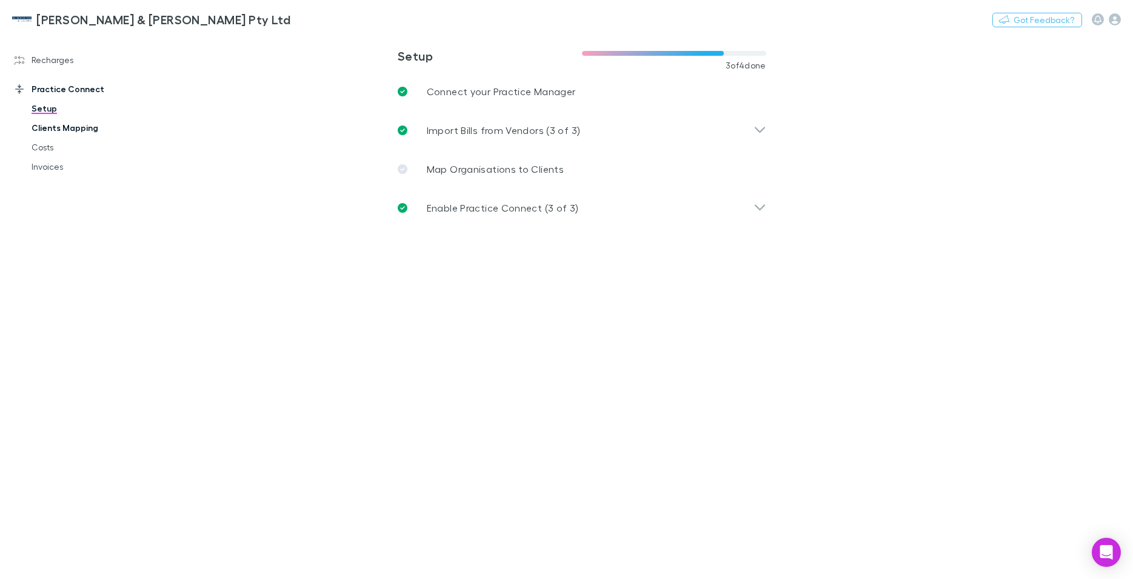
click at [75, 130] on link "Clients Mapping" at bounding box center [92, 127] width 146 height 19
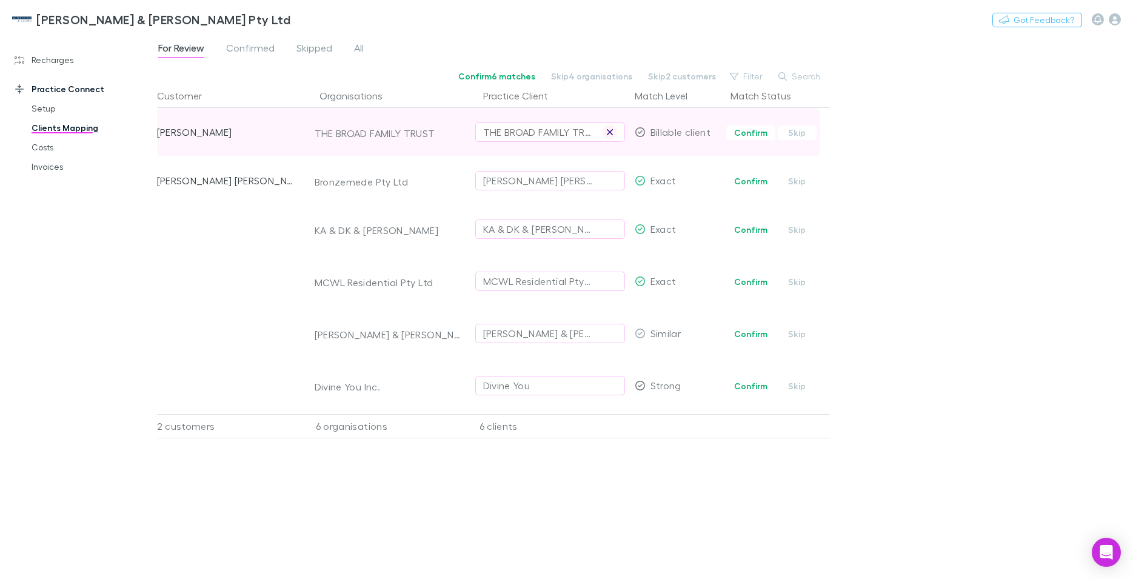
click at [609, 133] on icon "button" at bounding box center [609, 132] width 6 height 6
click at [489, 132] on div "Select practice client" at bounding box center [550, 132] width 134 height 15
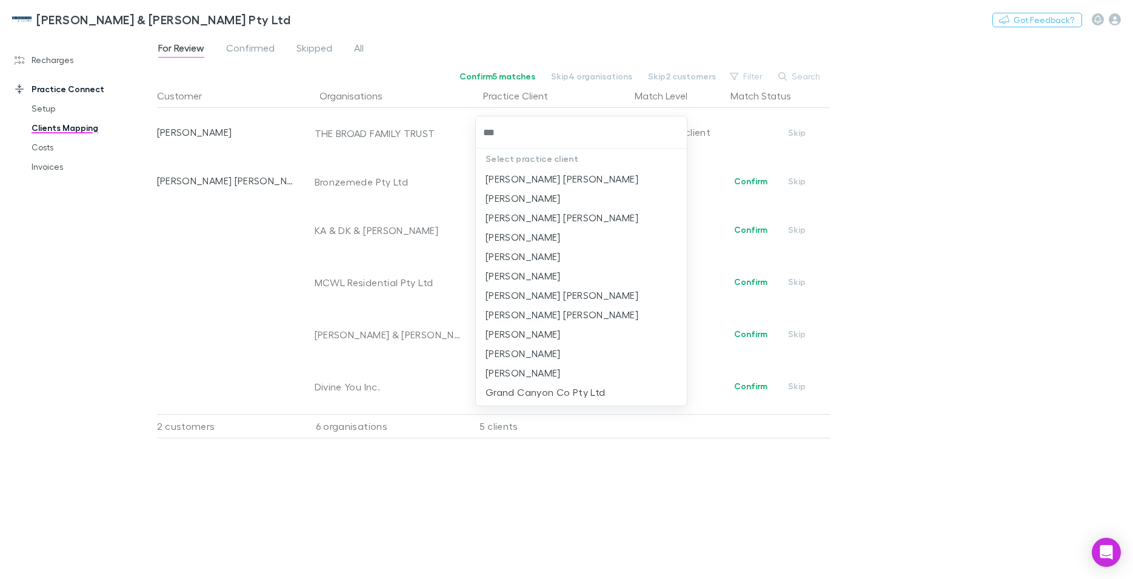
type input "****"
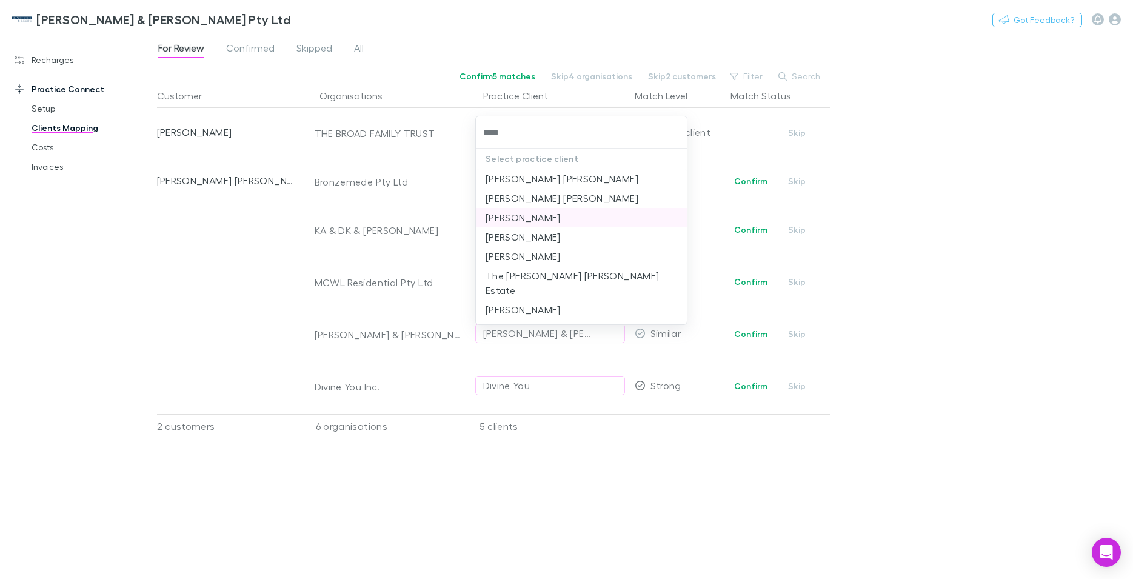
click at [508, 215] on li "[PERSON_NAME]" at bounding box center [581, 217] width 211 height 19
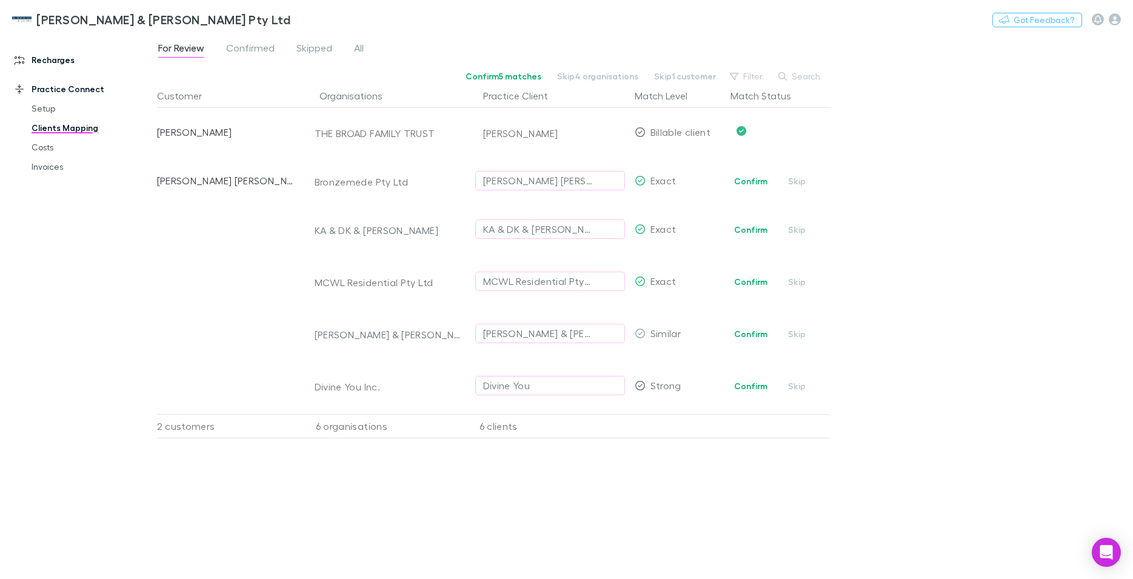
click at [51, 62] on link "Recharges" at bounding box center [83, 59] width 163 height 19
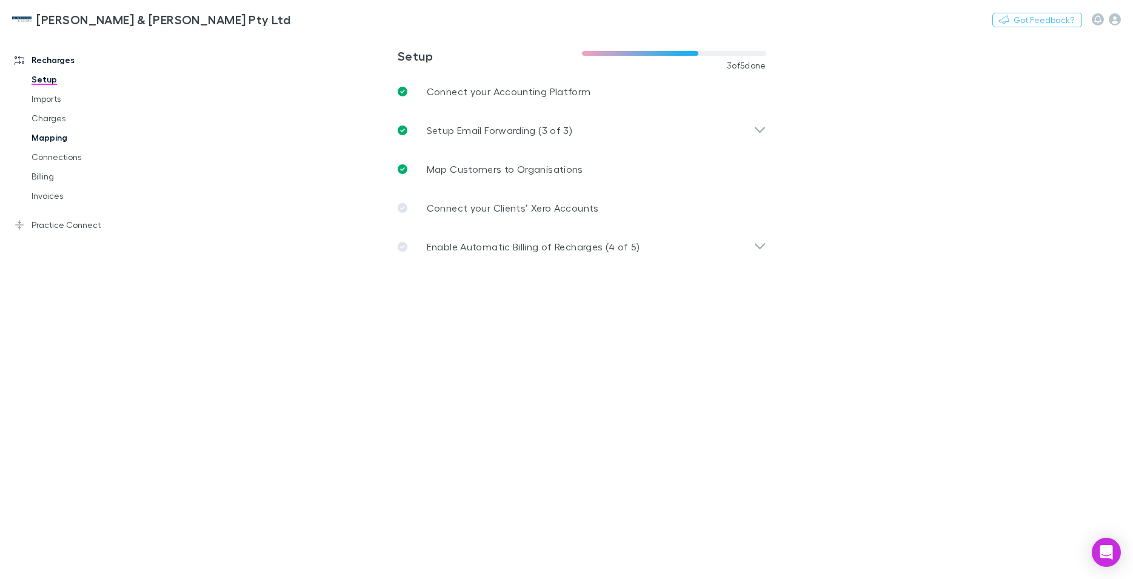
click at [55, 136] on link "Mapping" at bounding box center [92, 137] width 146 height 19
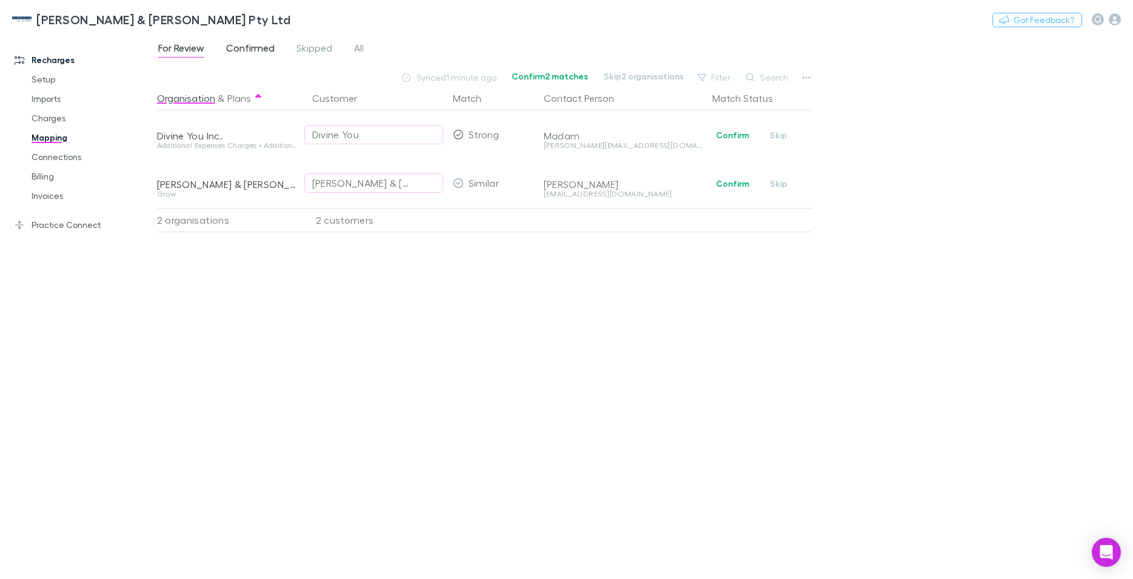
click at [257, 51] on span "Confirmed" at bounding box center [250, 50] width 49 height 16
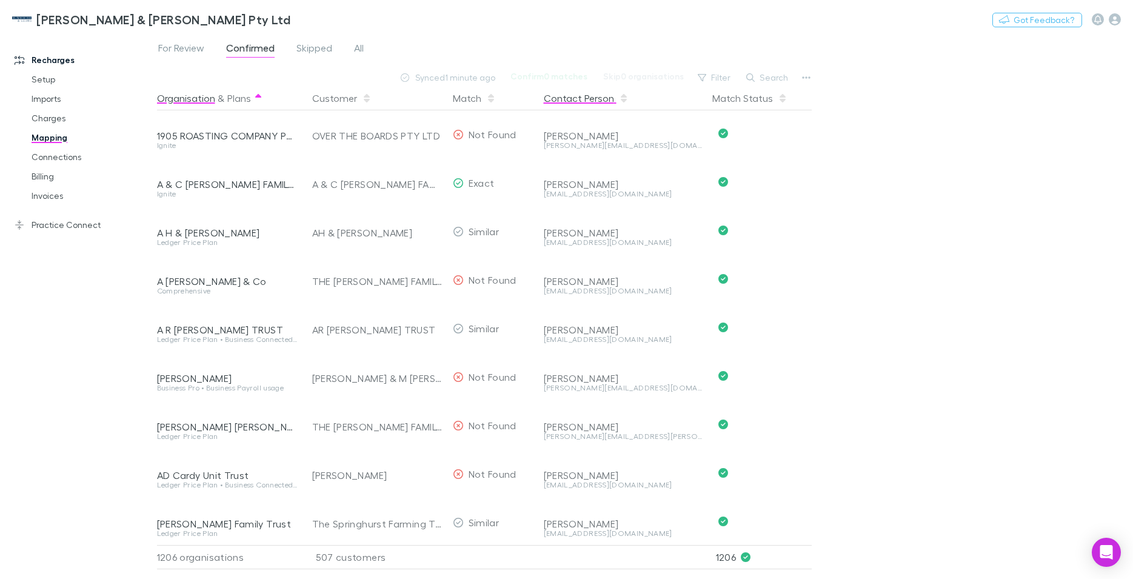
click at [577, 99] on button "Contact Person" at bounding box center [586, 98] width 85 height 24
click at [566, 99] on button "Contact Person" at bounding box center [586, 98] width 85 height 24
click at [563, 101] on button "Contact Person" at bounding box center [586, 98] width 85 height 24
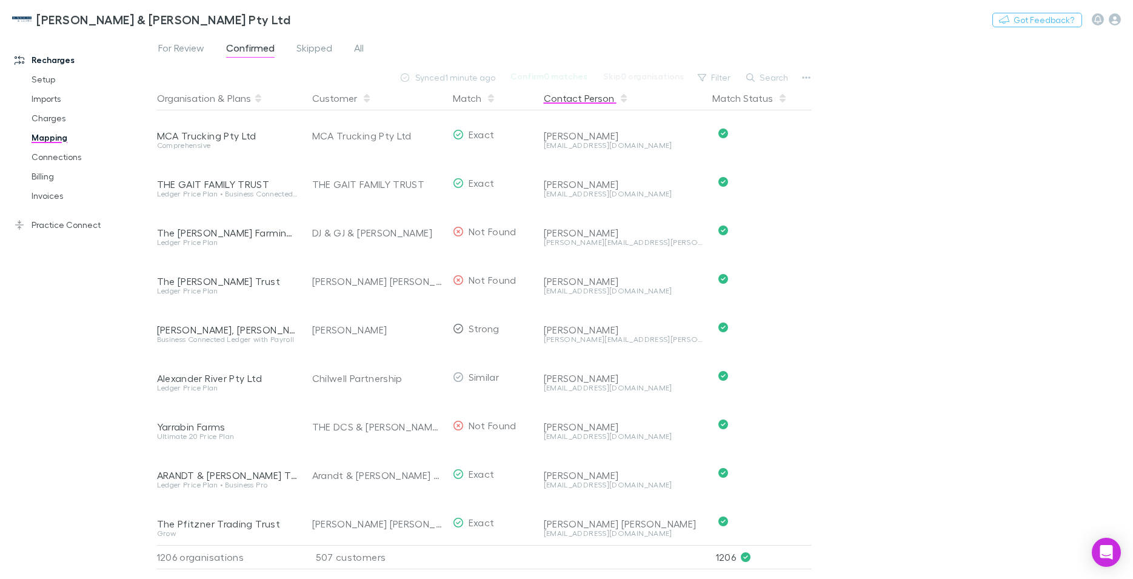
click at [566, 100] on button "Contact Person" at bounding box center [586, 98] width 85 height 24
click at [184, 49] on span "For Review" at bounding box center [181, 50] width 46 height 16
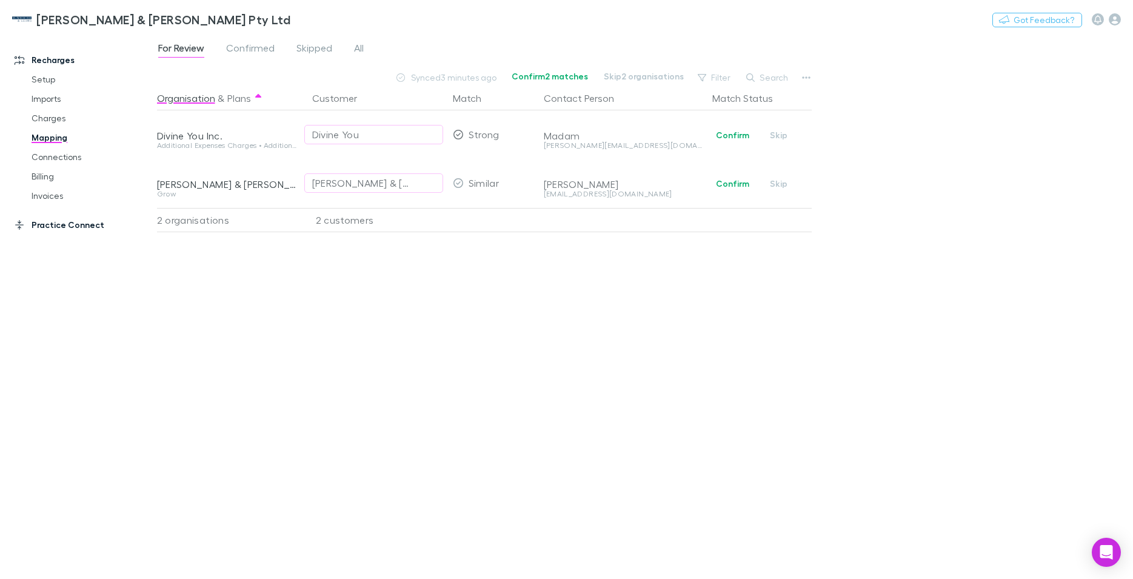
click at [57, 226] on link "Practice Connect" at bounding box center [83, 224] width 163 height 19
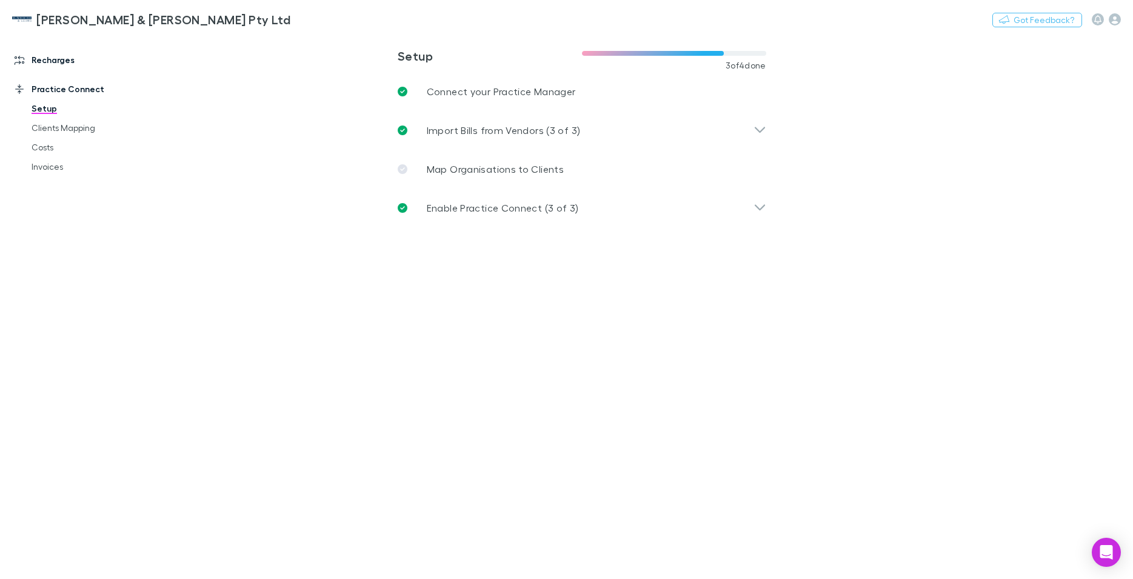
click at [60, 64] on link "Recharges" at bounding box center [83, 59] width 163 height 19
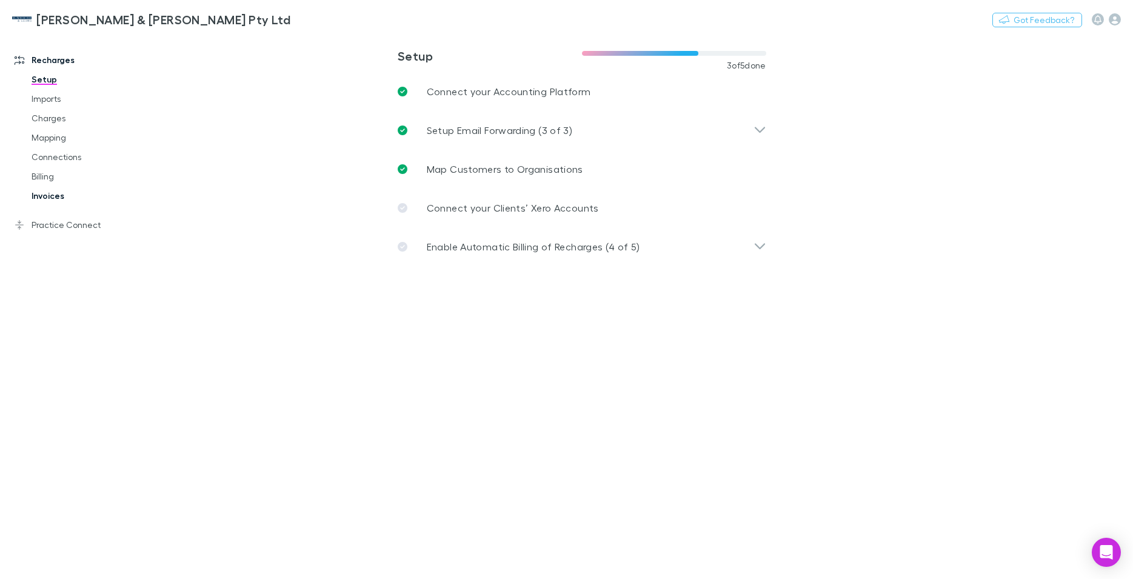
click at [49, 192] on link "Invoices" at bounding box center [92, 195] width 146 height 19
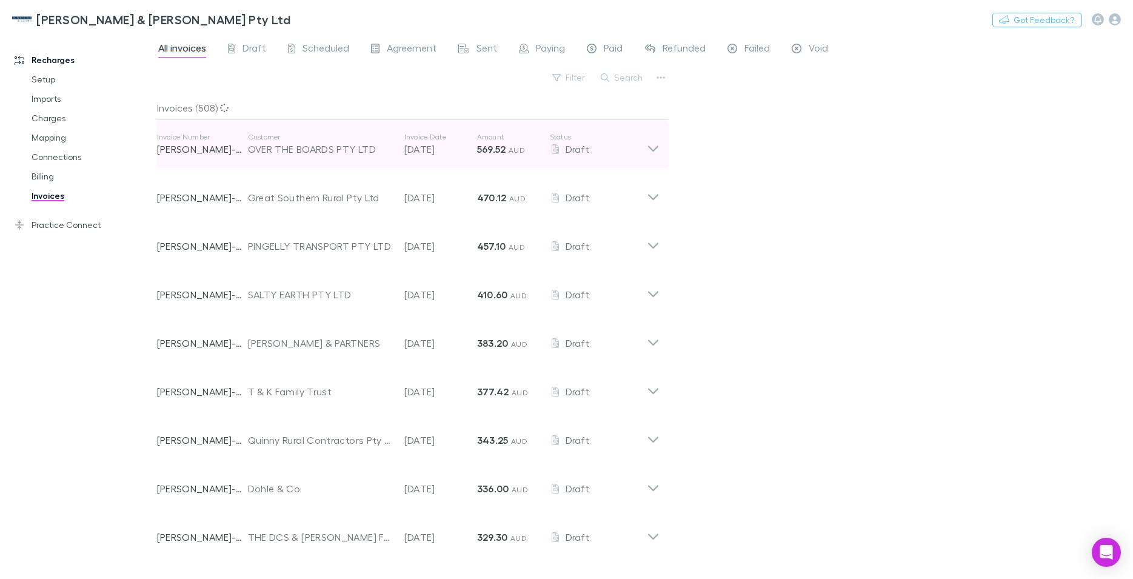
click at [647, 153] on icon at bounding box center [653, 144] width 13 height 24
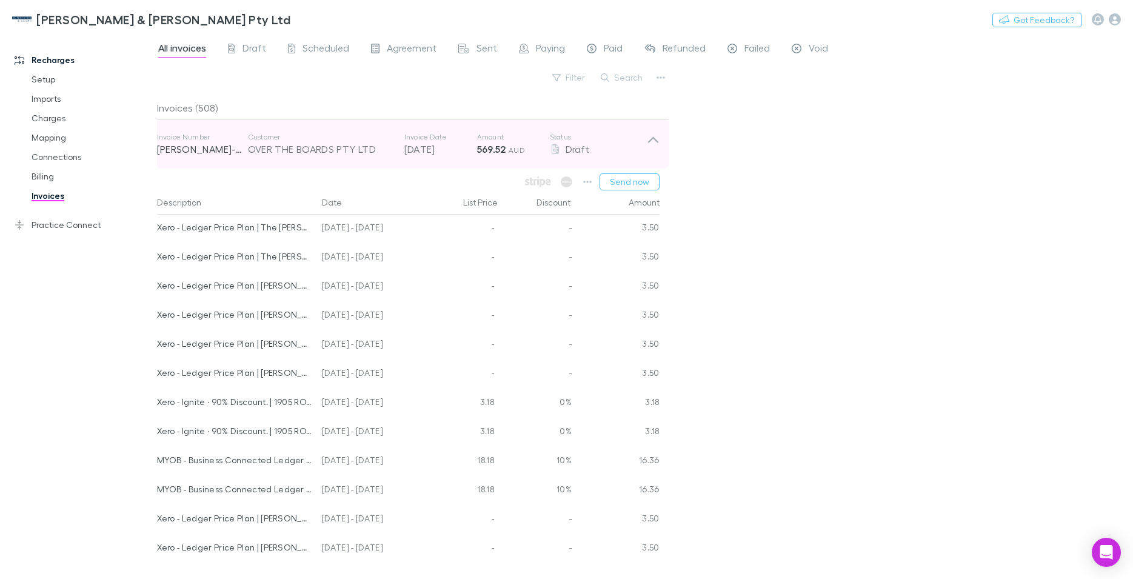
click at [647, 143] on icon at bounding box center [653, 144] width 13 height 24
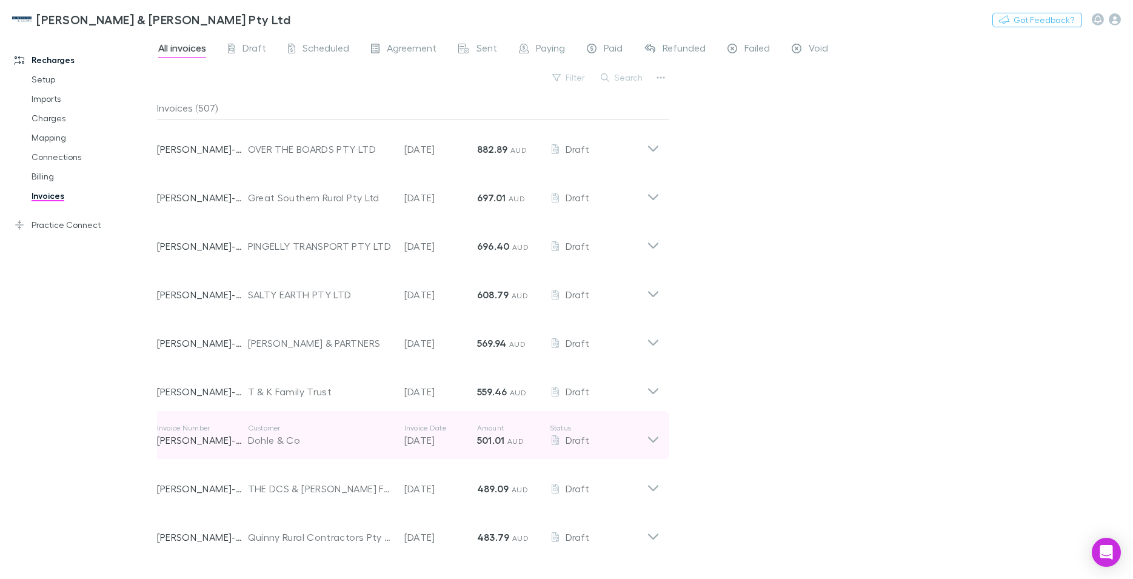
click at [648, 443] on icon at bounding box center [653, 440] width 10 height 6
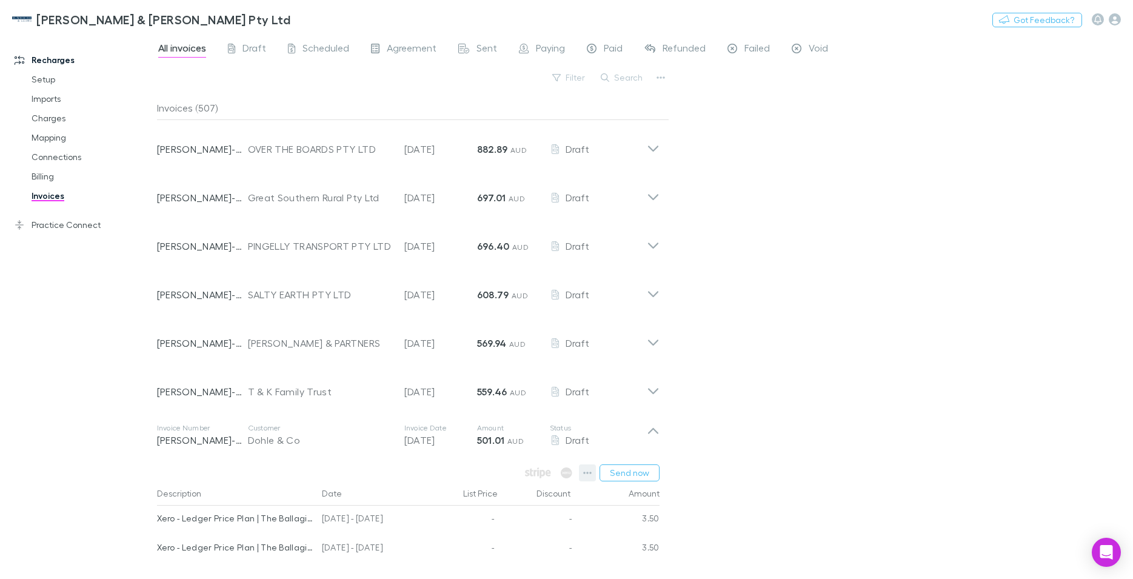
click at [585, 474] on icon "button" at bounding box center [587, 473] width 8 height 2
click at [774, 399] on div at bounding box center [566, 289] width 1133 height 579
click at [312, 50] on span "Scheduled" at bounding box center [326, 50] width 47 height 16
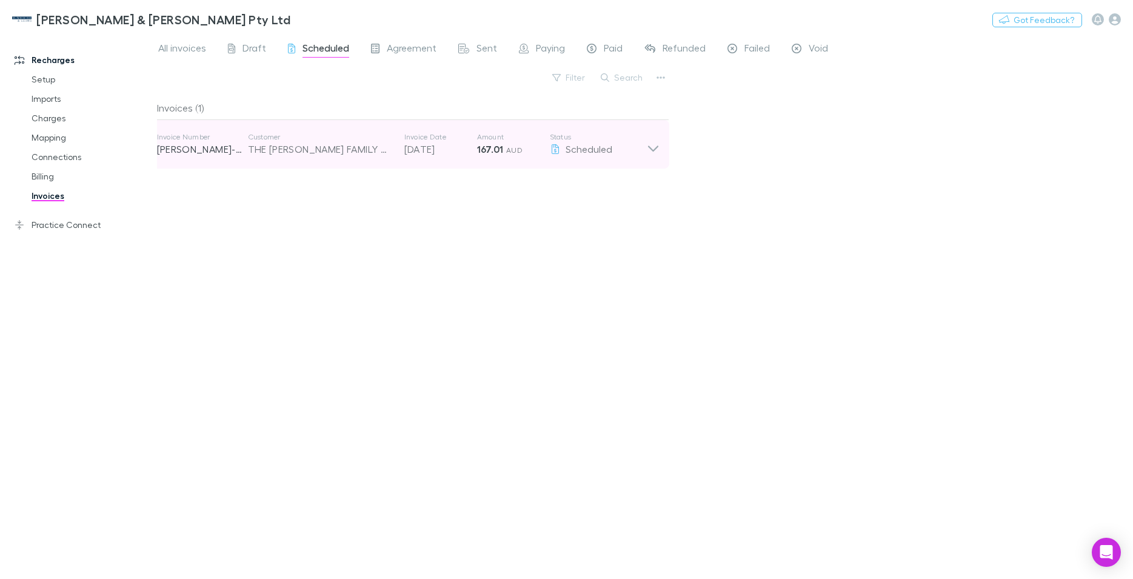
click at [648, 150] on icon at bounding box center [653, 144] width 13 height 24
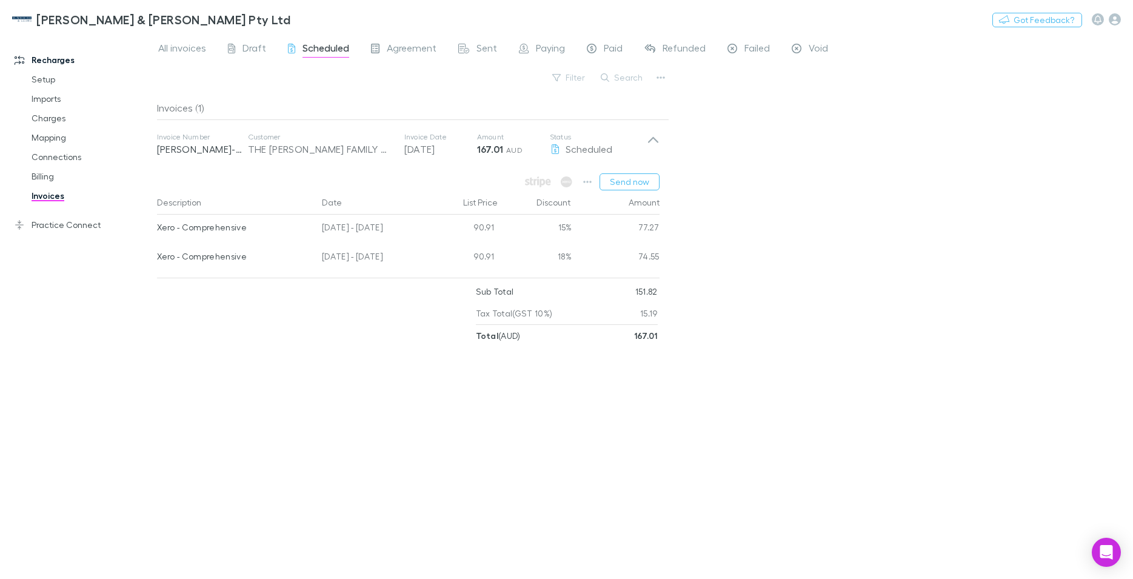
click at [732, 166] on div "All invoices Draft Scheduled Agreement Sent Paying Paid Refunded Failed Void Fi…" at bounding box center [645, 306] width 977 height 545
click at [406, 51] on span "Agreement" at bounding box center [412, 50] width 50 height 16
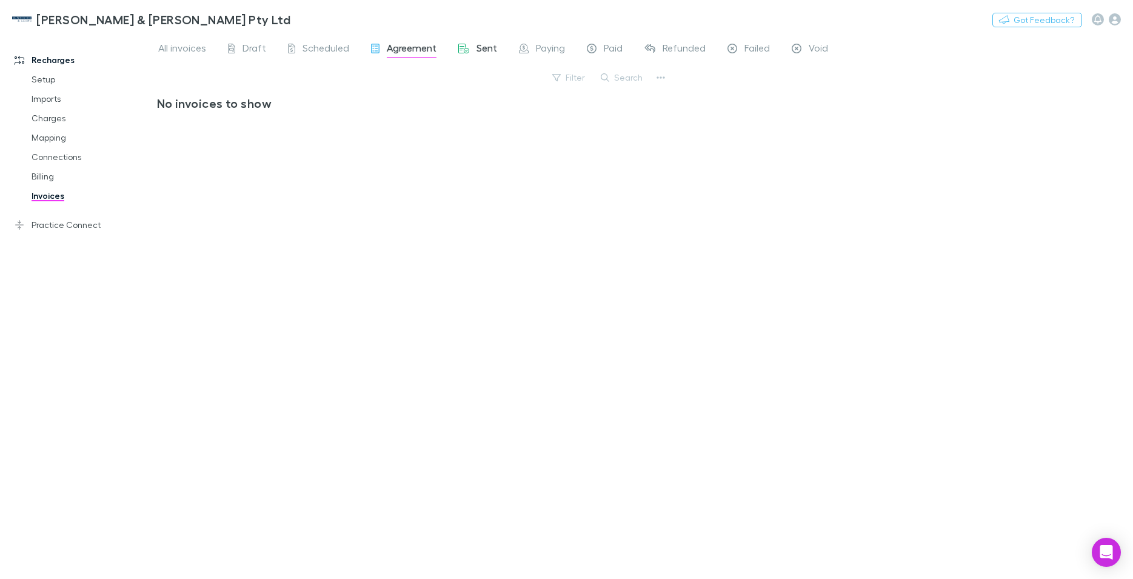
click at [458, 50] on div "Sent" at bounding box center [477, 50] width 39 height 16
click at [536, 50] on span "Paying" at bounding box center [550, 50] width 29 height 16
click at [244, 50] on span "Draft" at bounding box center [255, 50] width 24 height 16
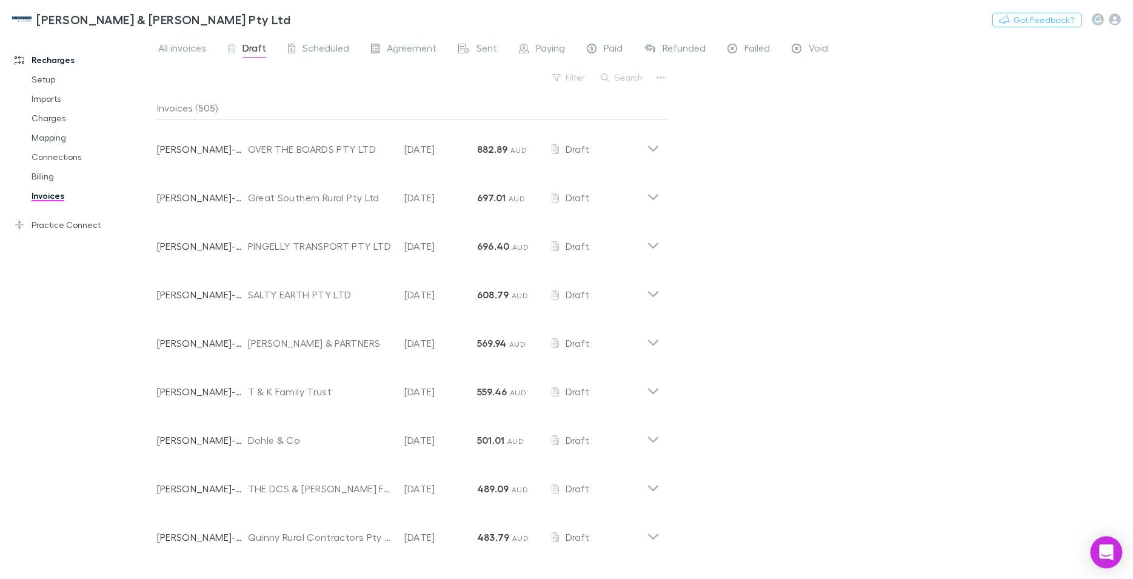
click at [1107, 549] on icon "Open Intercom Messenger" at bounding box center [1106, 553] width 14 height 16
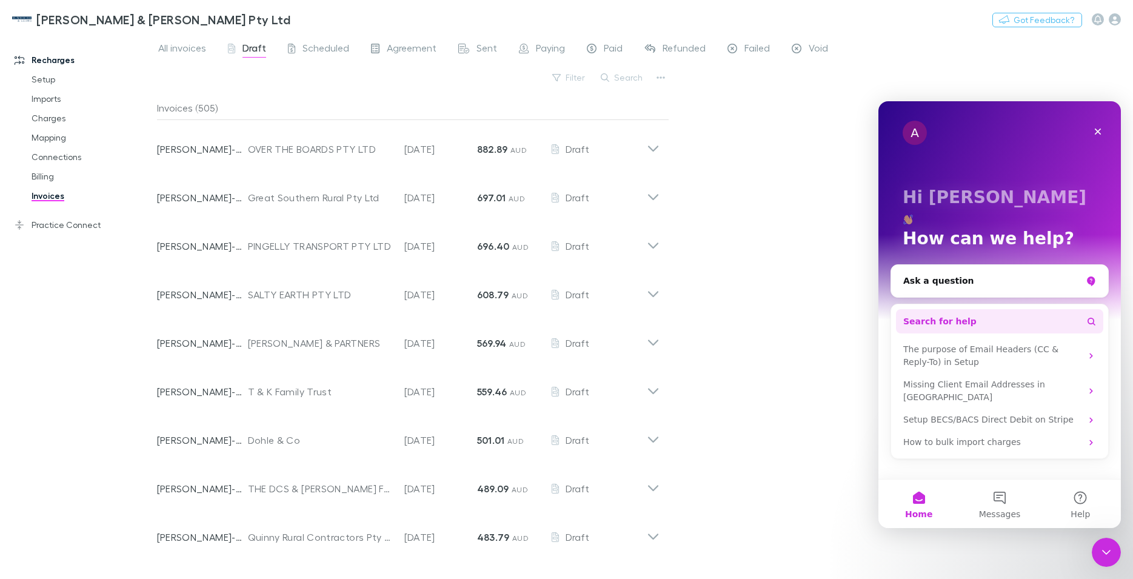
click at [934, 315] on span "Search for help" at bounding box center [940, 321] width 73 height 13
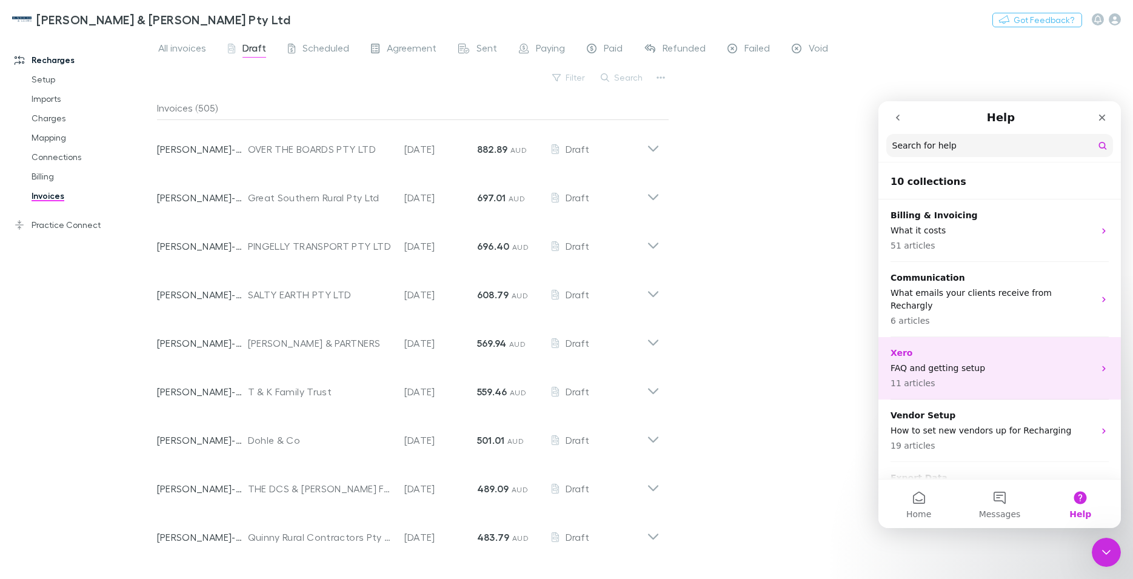
click at [1097, 351] on div "Xero FAQ and getting setup 11 articles" at bounding box center [1000, 368] width 243 height 62
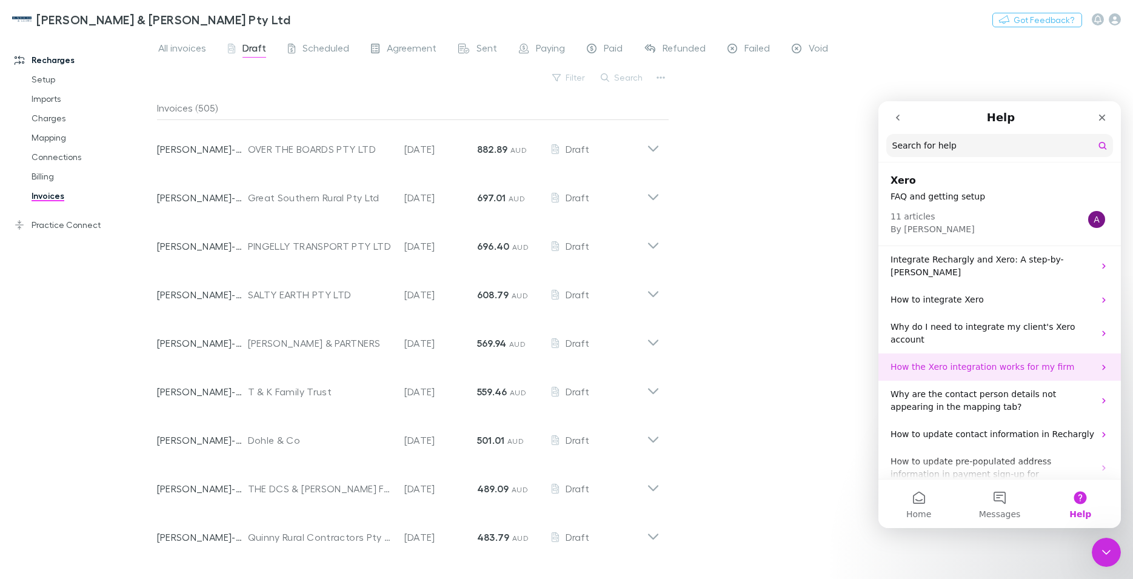
scroll to position [62, 0]
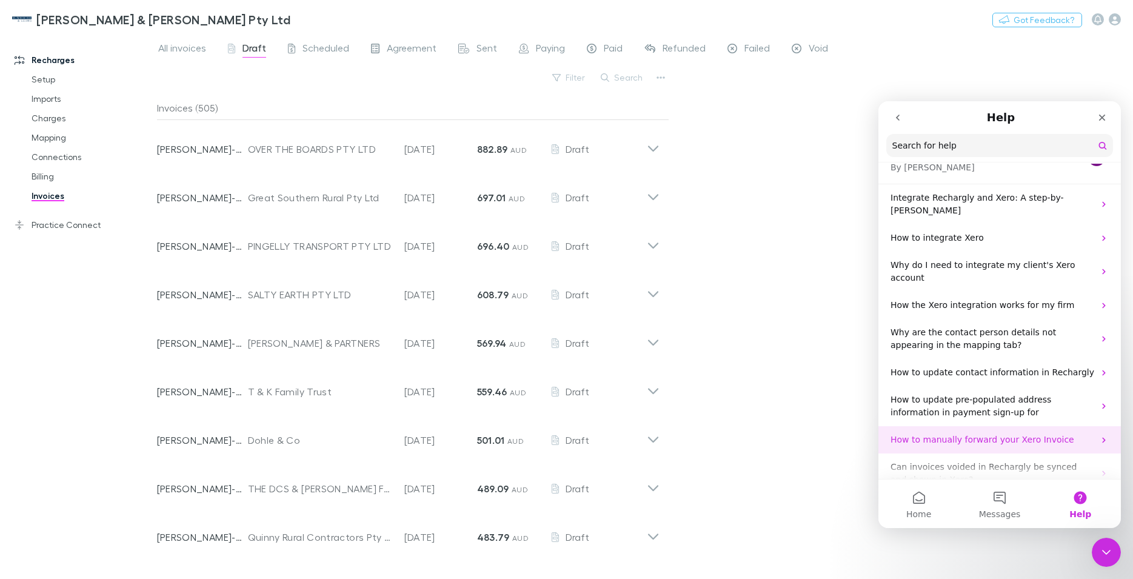
click at [1028, 434] on p "How to manually forward your Xero Invoice" at bounding box center [993, 440] width 204 height 13
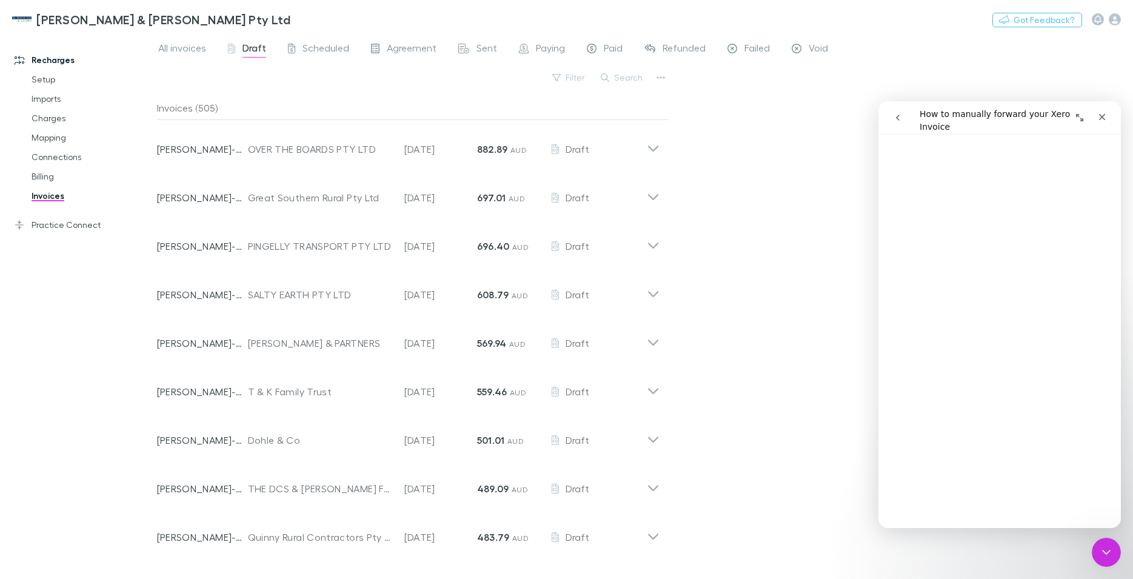
scroll to position [46, 0]
click at [895, 115] on icon "go back" at bounding box center [898, 118] width 10 height 10
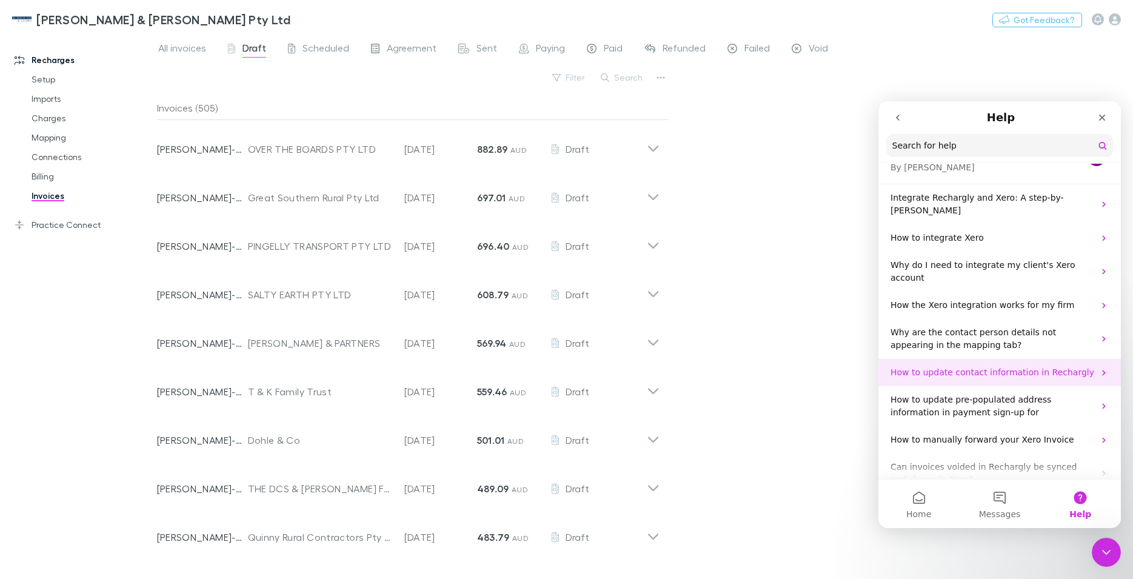
scroll to position [136, 0]
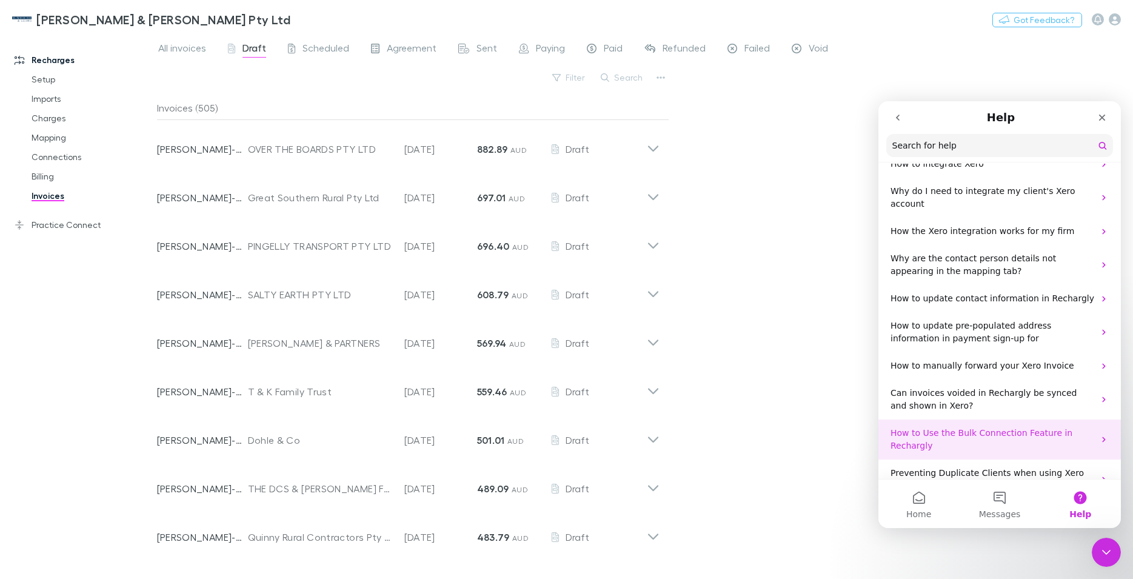
click at [952, 427] on p "How to Use the Bulk Connection Feature in Rechargly" at bounding box center [993, 439] width 204 height 25
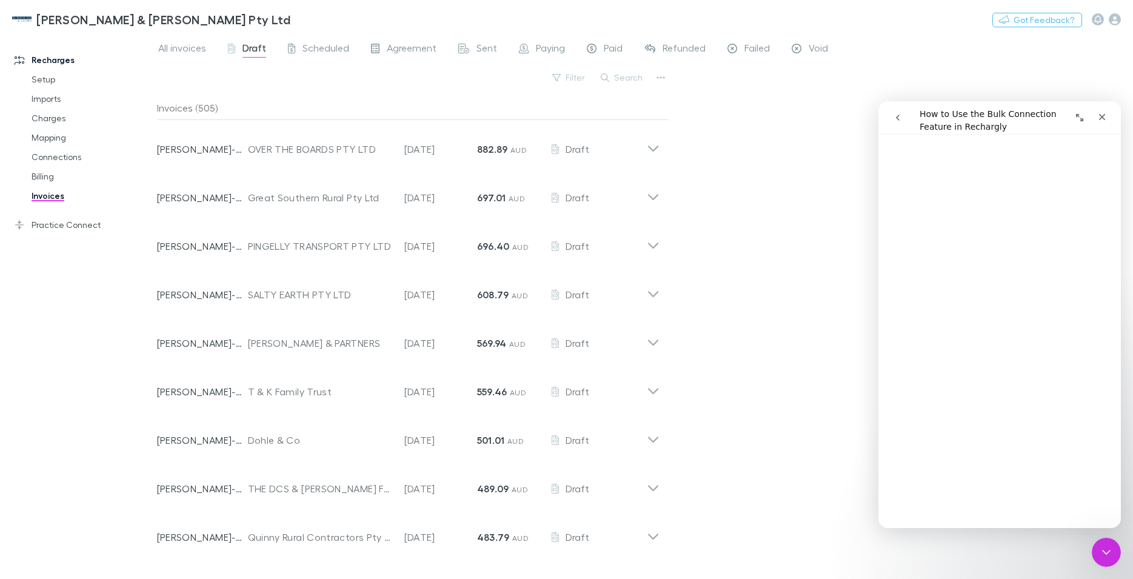
scroll to position [247, 0]
click at [1109, 21] on div at bounding box center [1106, 19] width 29 height 12
click at [1115, 20] on icon "button" at bounding box center [1115, 19] width 12 height 12
click at [1113, 19] on div at bounding box center [566, 289] width 1133 height 579
click at [1096, 116] on div "Close" at bounding box center [1103, 117] width 22 height 22
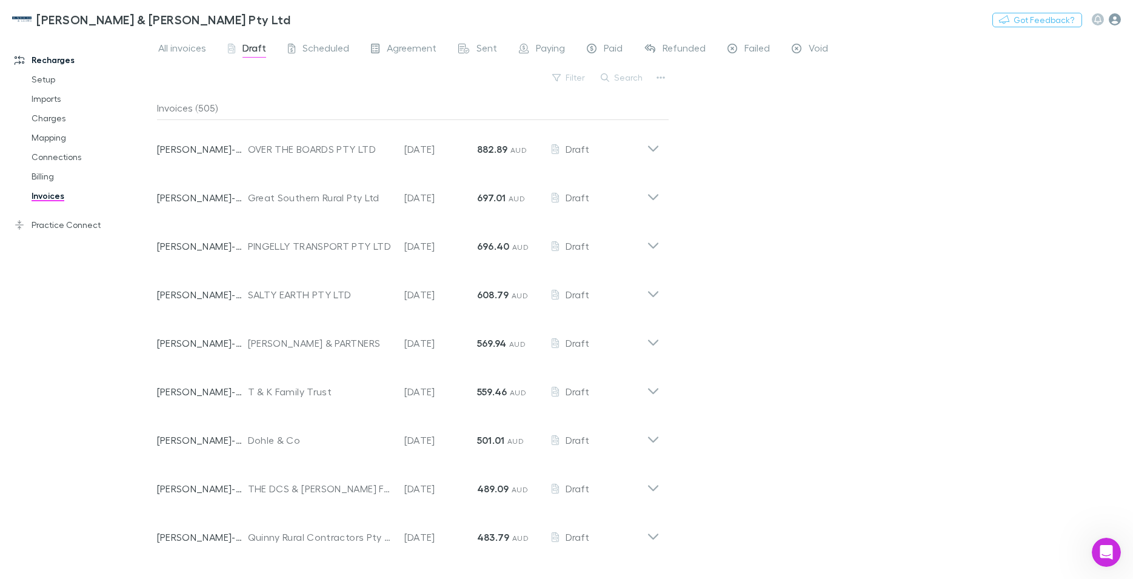
click at [1114, 22] on icon "button" at bounding box center [1115, 19] width 12 height 12
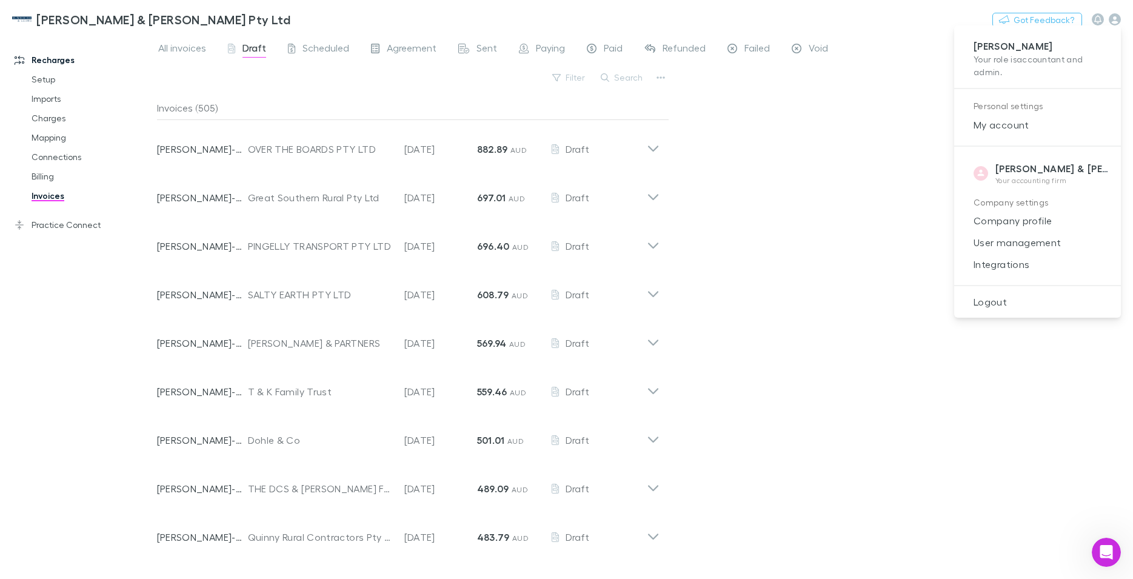
scroll to position [0, 0]
click at [984, 295] on span "Logout" at bounding box center [1037, 302] width 147 height 15
